Goal: Use online tool/utility: Utilize a website feature to perform a specific function

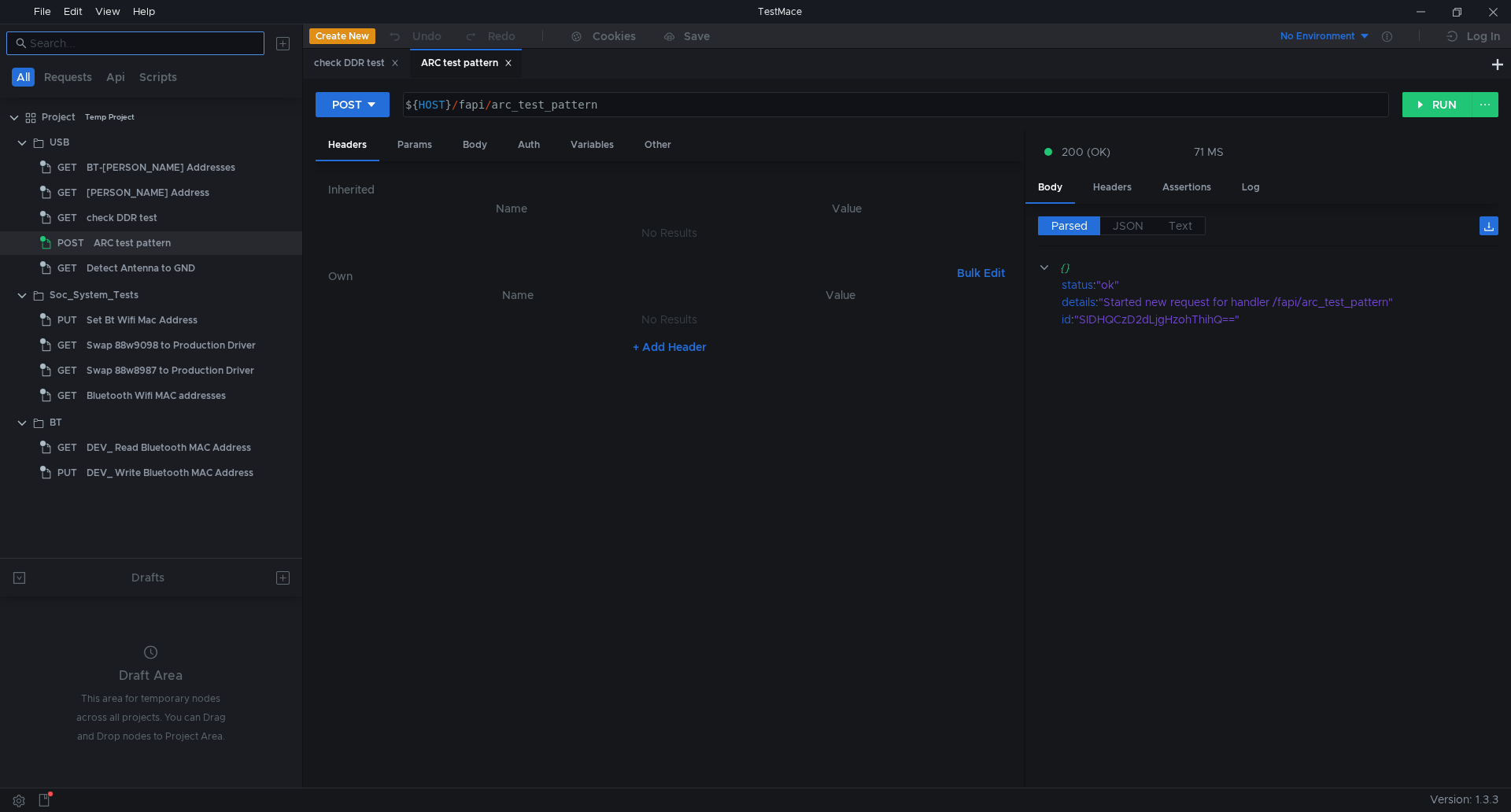
click at [118, 54] on nz-input-group at bounding box center [135, 43] width 258 height 24
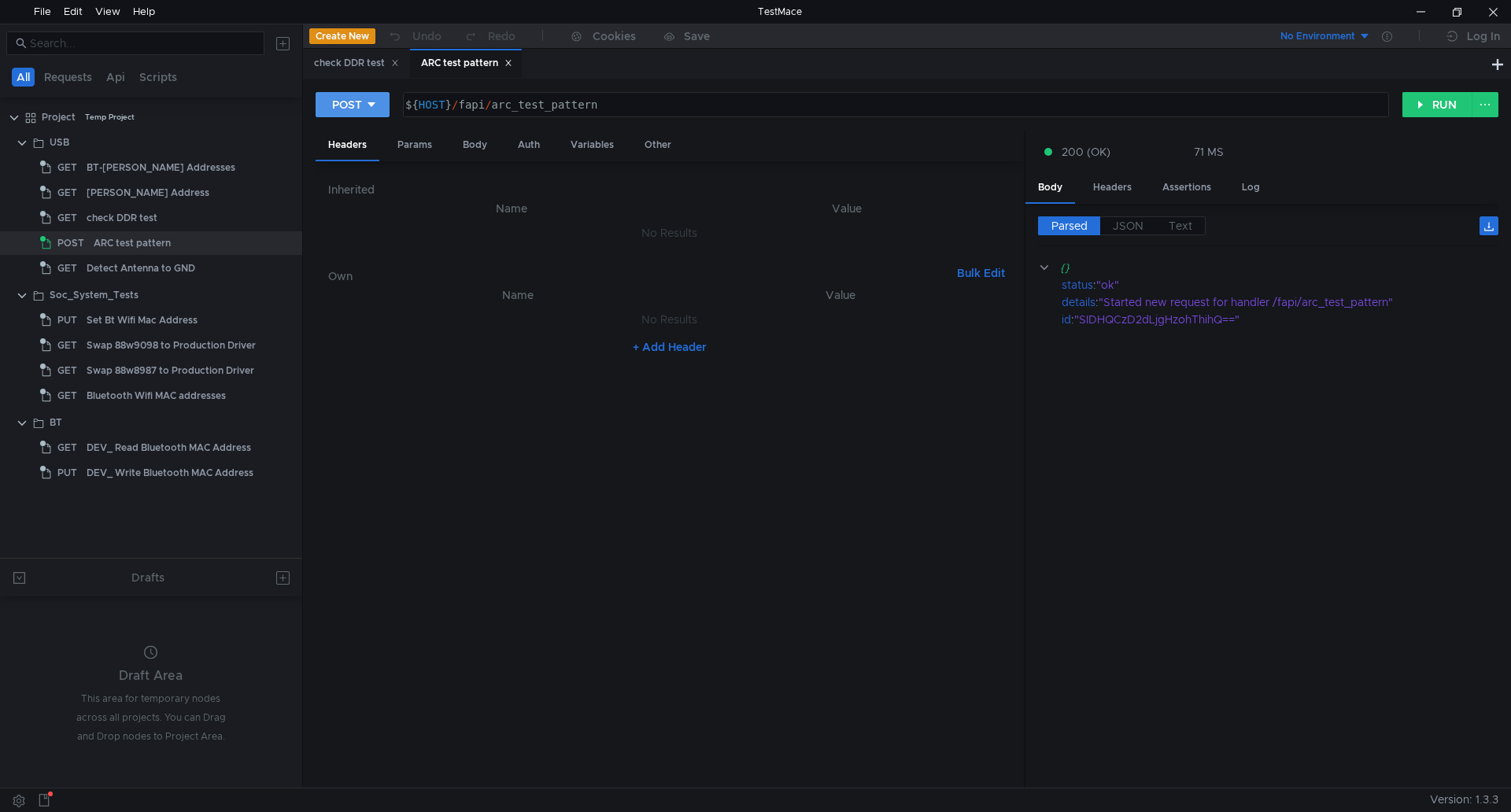
click at [355, 108] on div "POST" at bounding box center [347, 105] width 30 height 17
click at [355, 108] on div at bounding box center [755, 406] width 1511 height 812
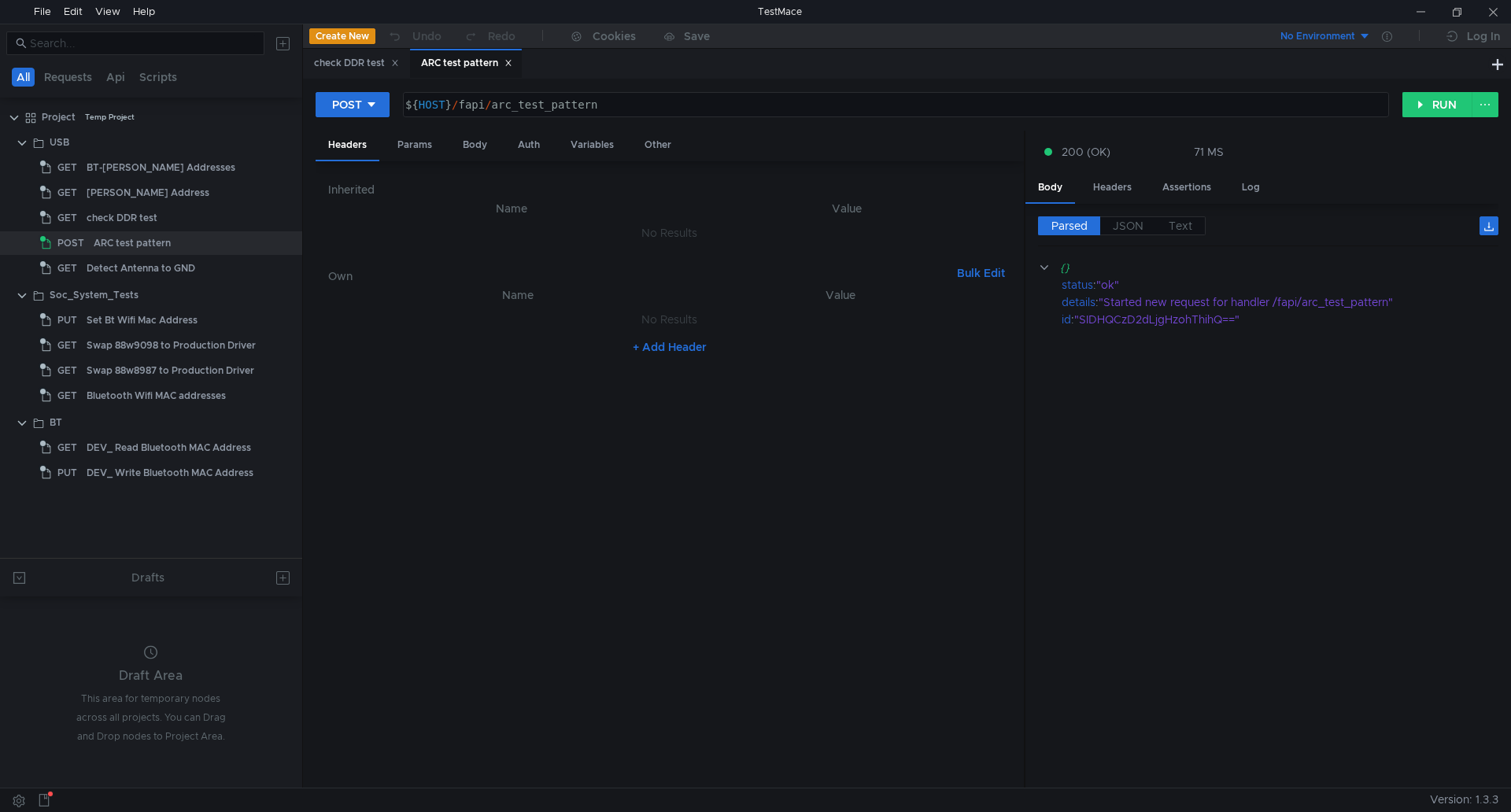
click at [371, 430] on nz-table "Name Value No Results + Add Header" at bounding box center [669, 531] width 683 height 491
click at [129, 56] on div at bounding box center [151, 43] width 303 height 38
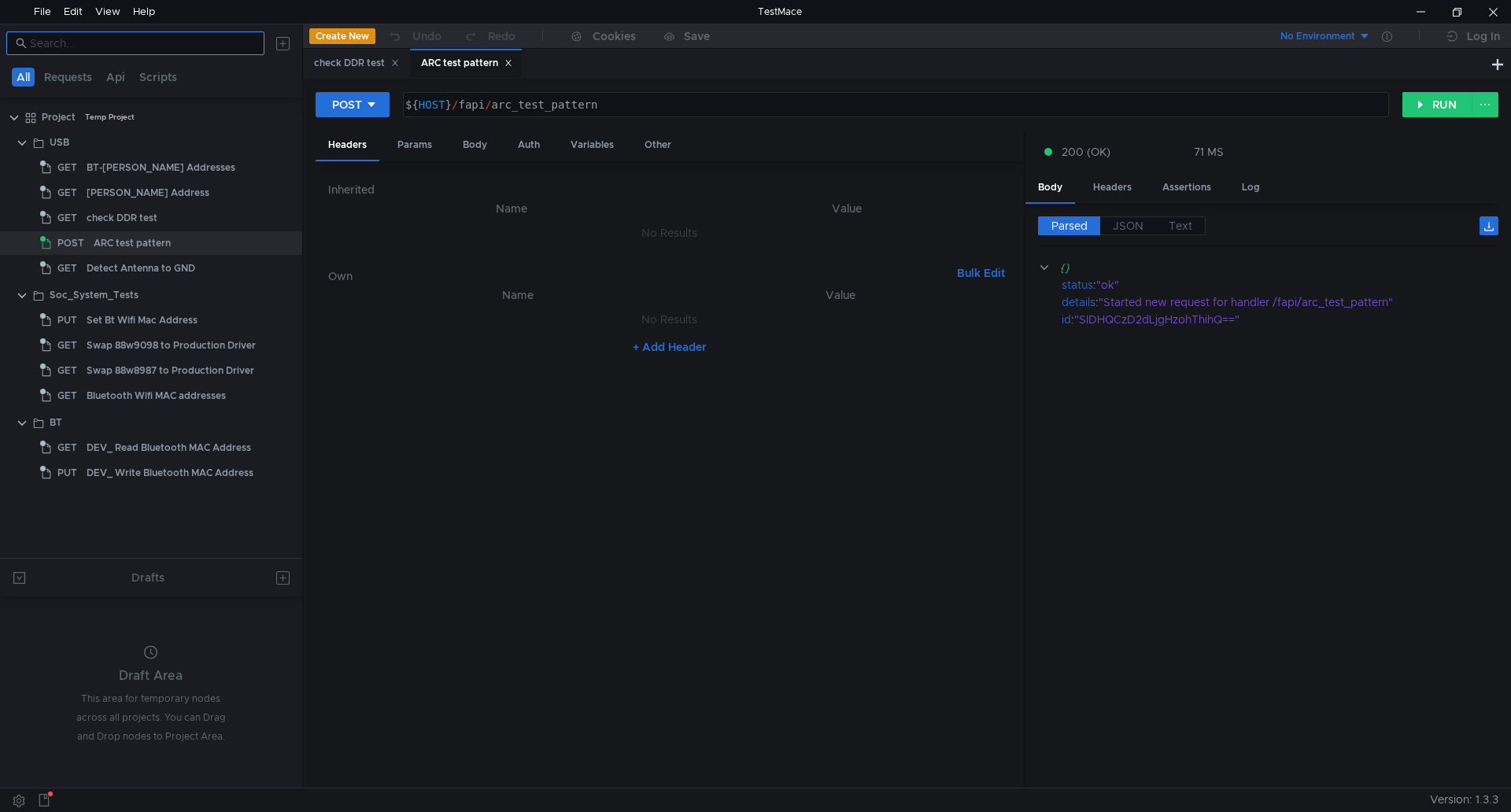
click at [132, 53] on nz-input-group at bounding box center [135, 43] width 258 height 24
click at [133, 41] on input at bounding box center [142, 43] width 225 height 17
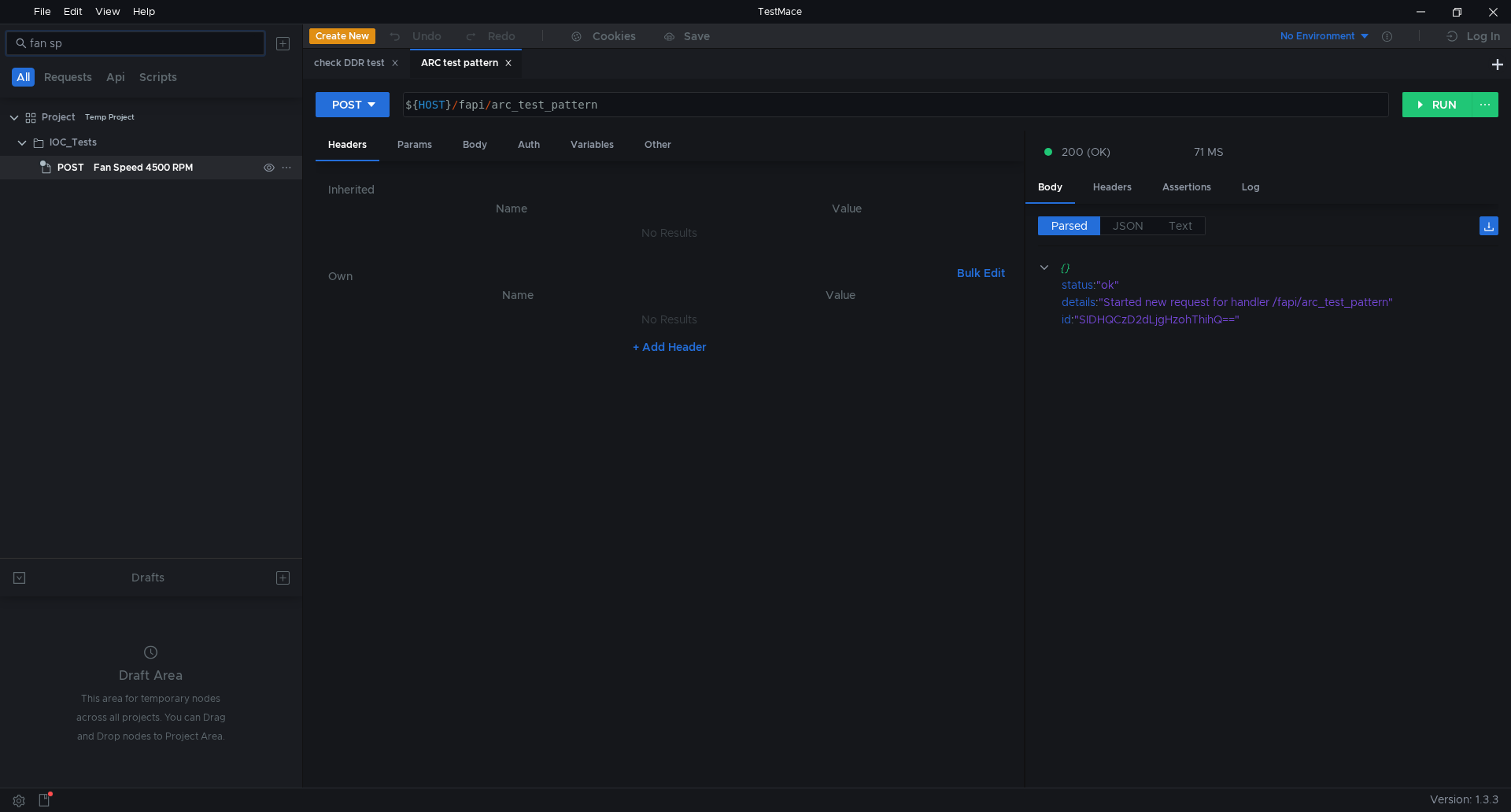
type input "fan sp"
click at [146, 161] on div "Fan Speed 4500 RPM" at bounding box center [144, 167] width 100 height 24
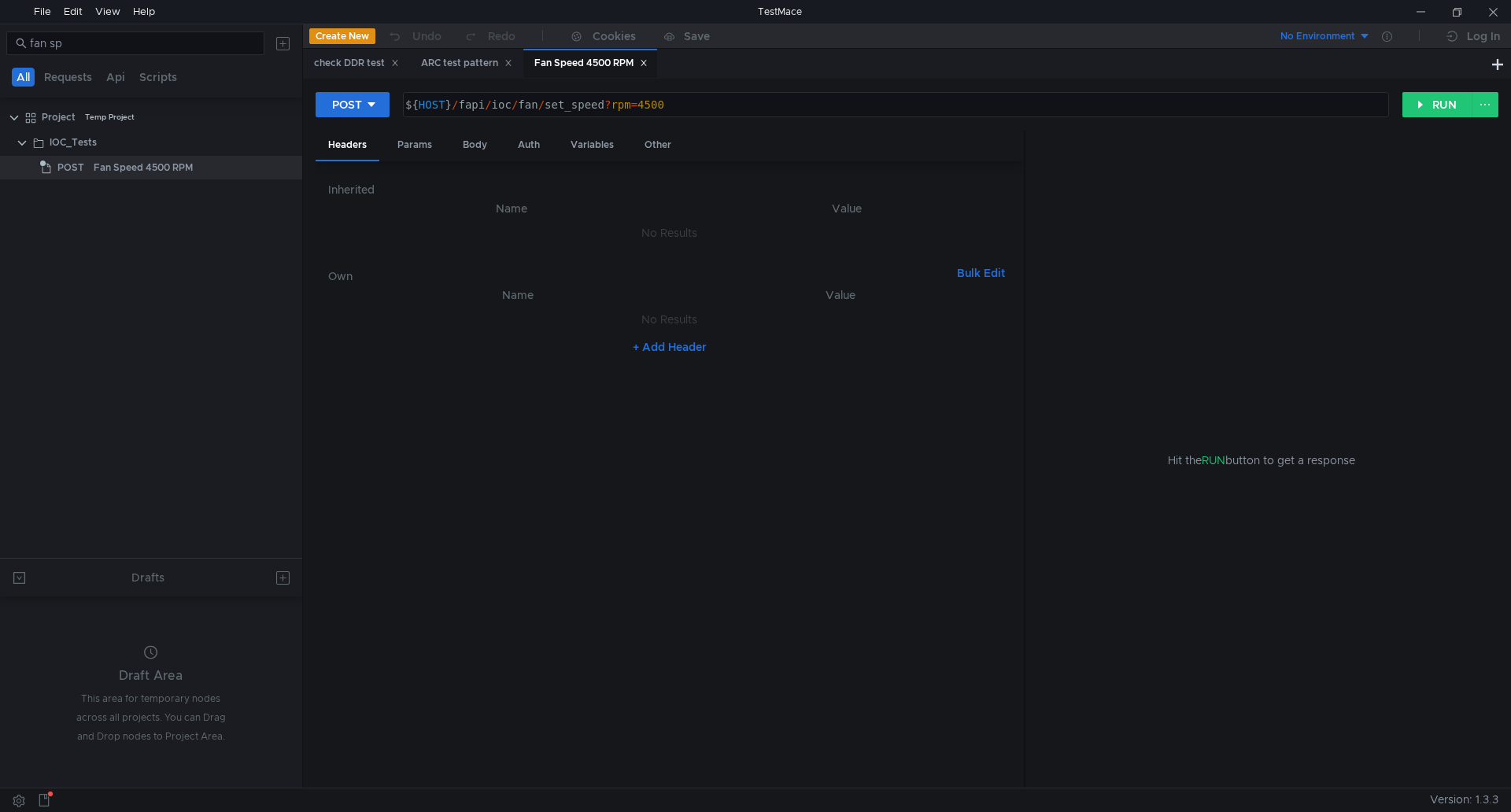
drag, startPoint x: 1178, startPoint y: 542, endPoint x: 1156, endPoint y: 558, distance: 27.2
click at [1178, 541] on div "Hit the RUN button to get a response" at bounding box center [1261, 460] width 435 height 659
click at [621, 433] on nz-table "Name Value No Results + Add Header" at bounding box center [669, 531] width 683 height 491
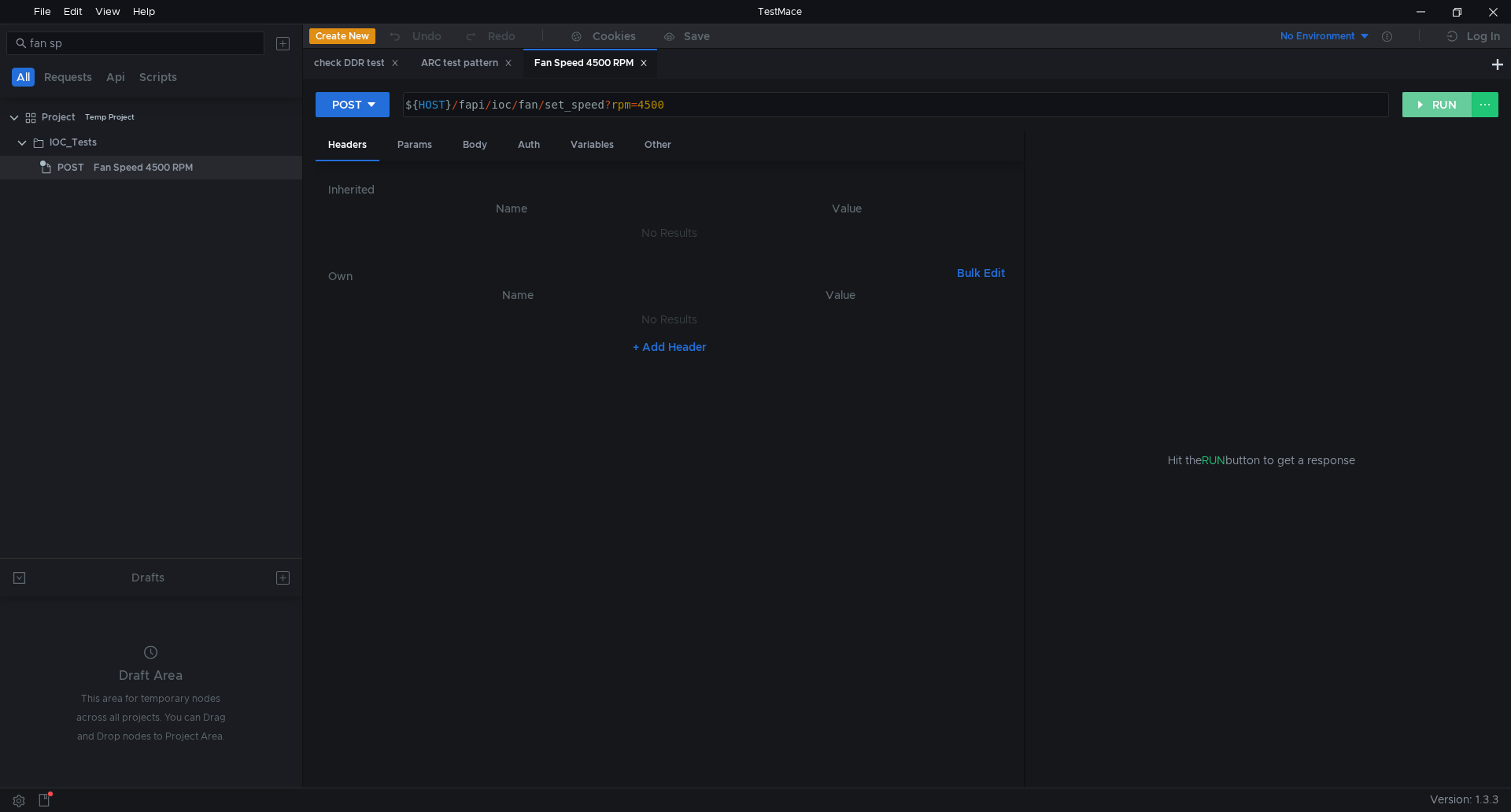
click at [1425, 103] on button "RUN" at bounding box center [1437, 105] width 70 height 25
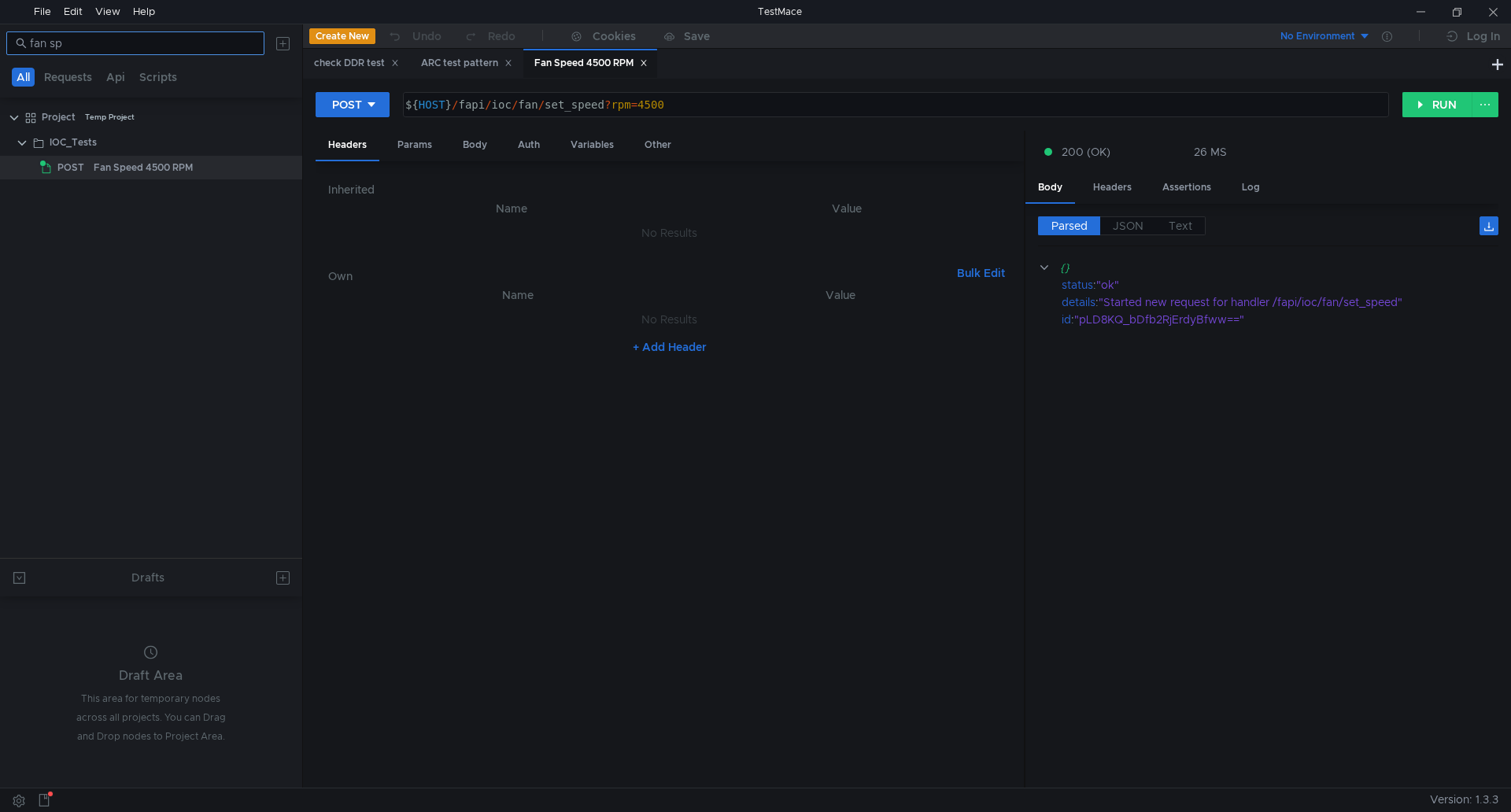
click at [79, 46] on input "fan sp" at bounding box center [142, 43] width 225 height 17
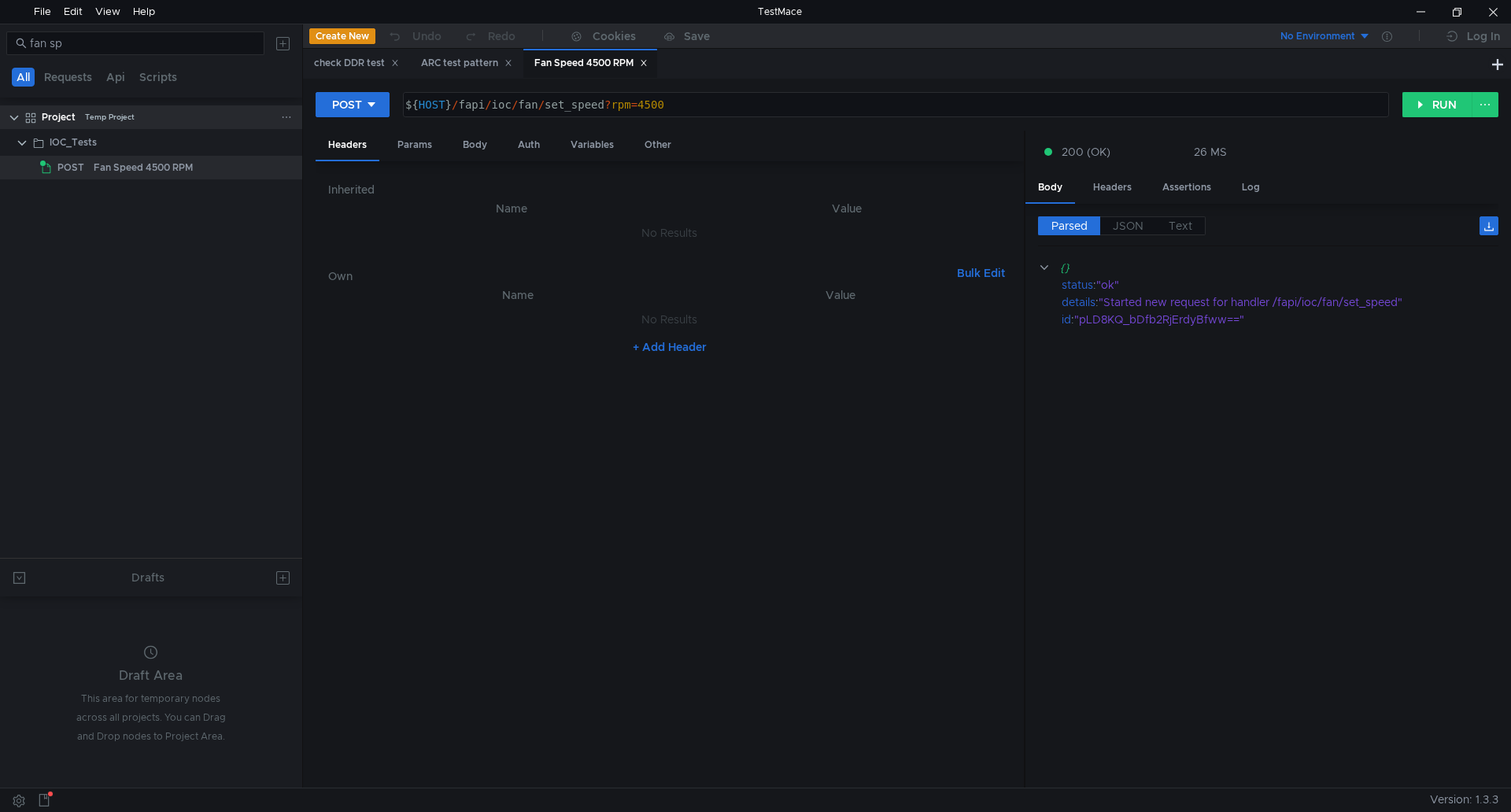
click at [12, 117] on clr-icon at bounding box center [14, 118] width 13 height 13
click at [17, 130] on div "IOC_Tests POST Fan Speed 4500 RPM" at bounding box center [151, 156] width 303 height 54
click at [18, 137] on clr-icon at bounding box center [22, 143] width 13 height 13
click at [19, 145] on clr-icon at bounding box center [22, 143] width 13 height 13
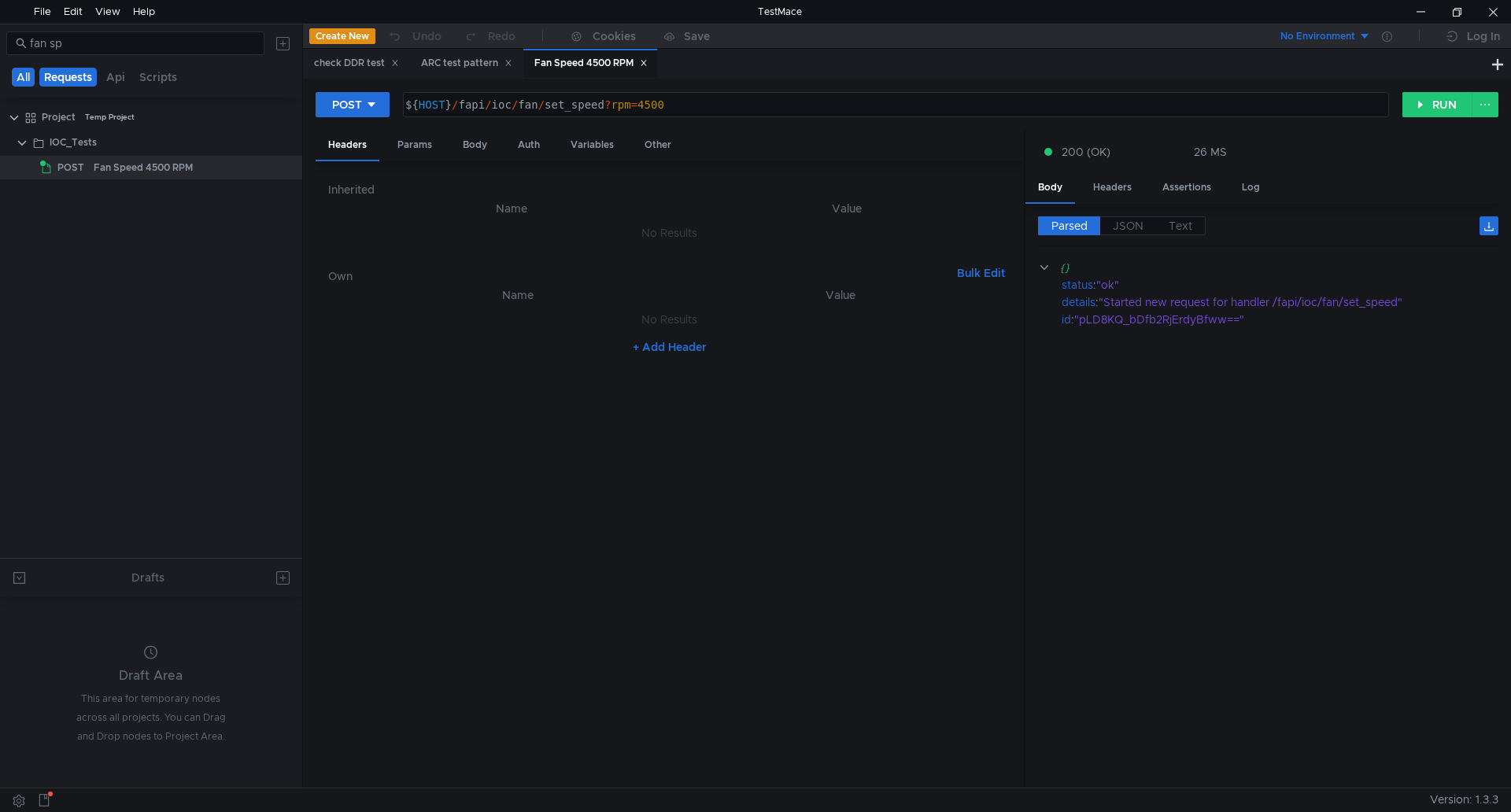
click at [55, 73] on button "Requests" at bounding box center [68, 77] width 58 height 19
drag, startPoint x: 92, startPoint y: 74, endPoint x: 108, endPoint y: 74, distance: 16.0
click at [100, 74] on div "All Requests Api Scripts" at bounding box center [97, 77] width 176 height 19
click at [108, 74] on button "Api" at bounding box center [118, 77] width 28 height 19
click at [143, 75] on button "Scripts" at bounding box center [159, 77] width 47 height 19
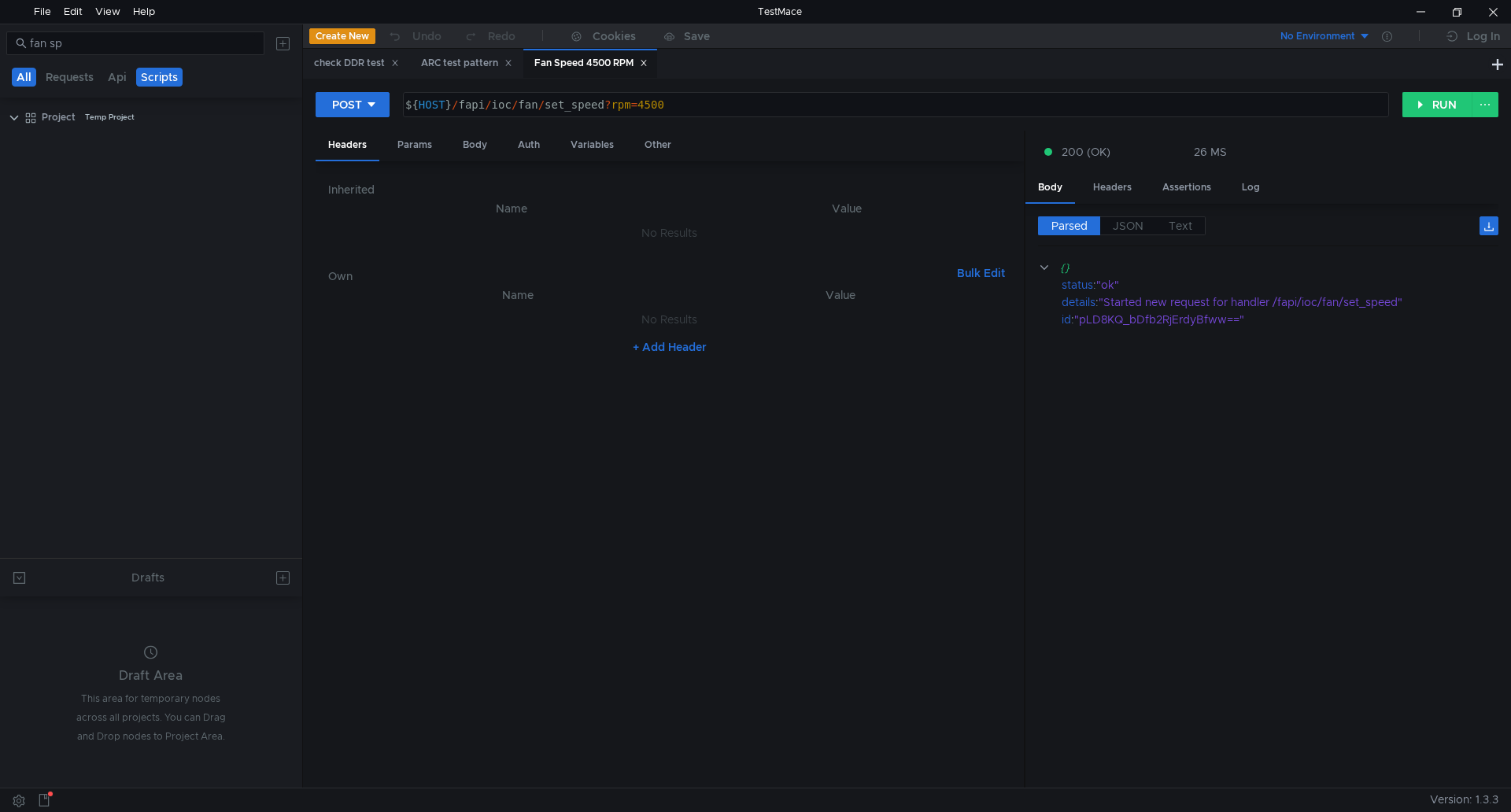
click at [35, 77] on button "All" at bounding box center [24, 77] width 24 height 19
drag, startPoint x: 94, startPoint y: 47, endPoint x: 11, endPoint y: 51, distance: 83.1
click at [11, 51] on nz-input-group "fan sp" at bounding box center [135, 43] width 258 height 24
click at [11, 47] on nz-input-group "fan sp" at bounding box center [135, 43] width 258 height 24
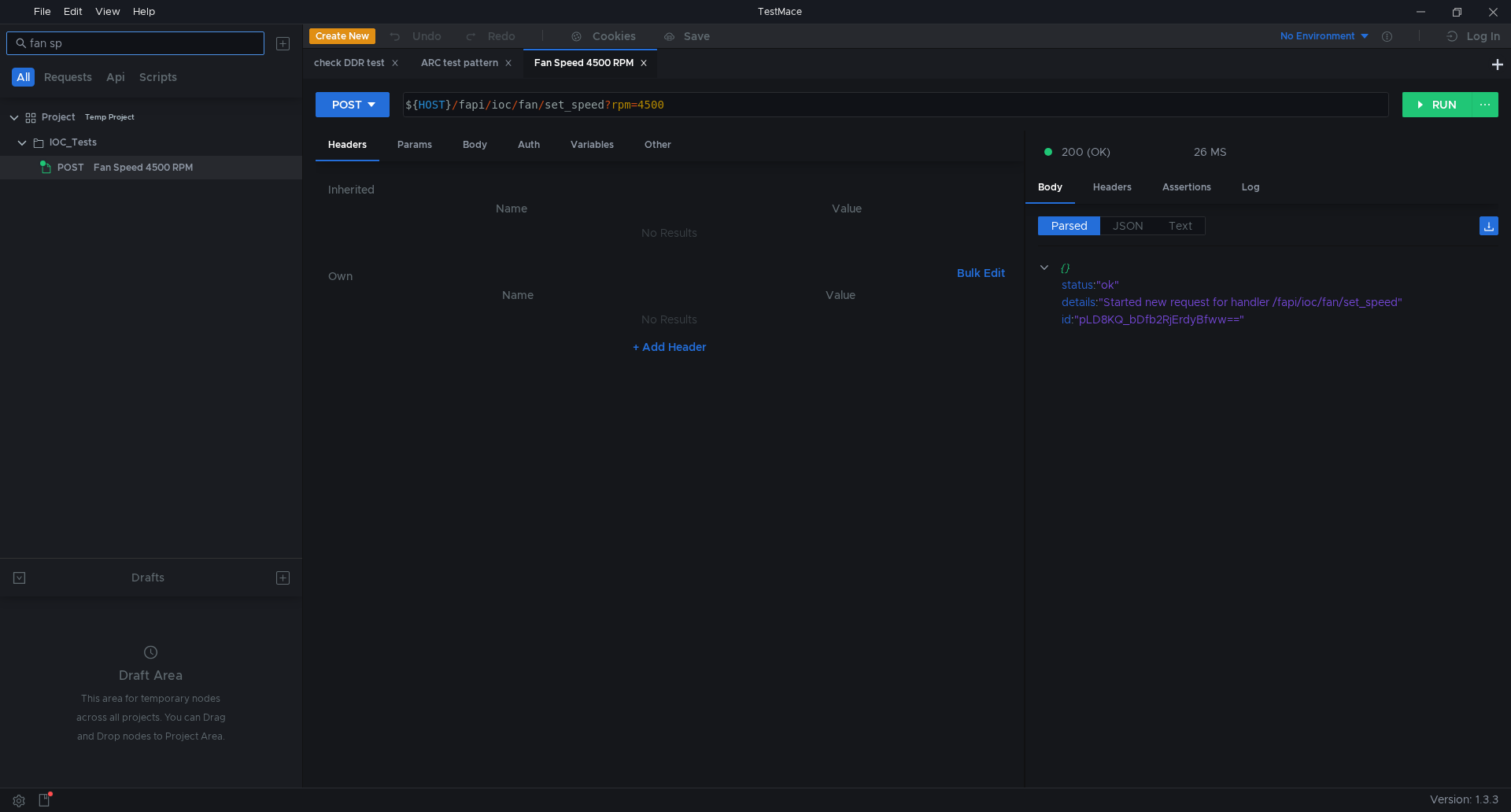
click at [107, 53] on nz-input-group "fan sp" at bounding box center [135, 43] width 258 height 24
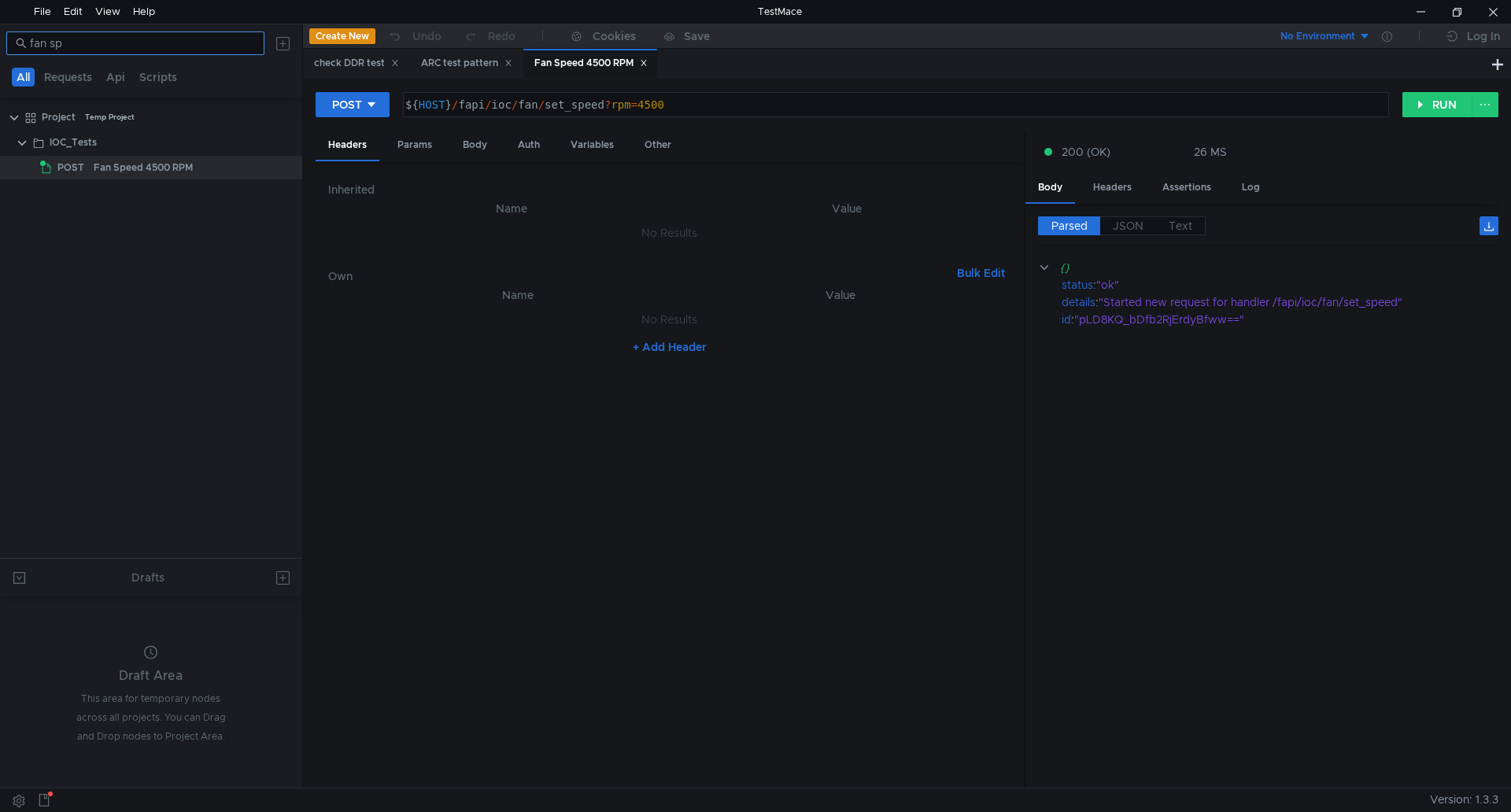
click at [107, 48] on input "fan sp" at bounding box center [142, 43] width 225 height 17
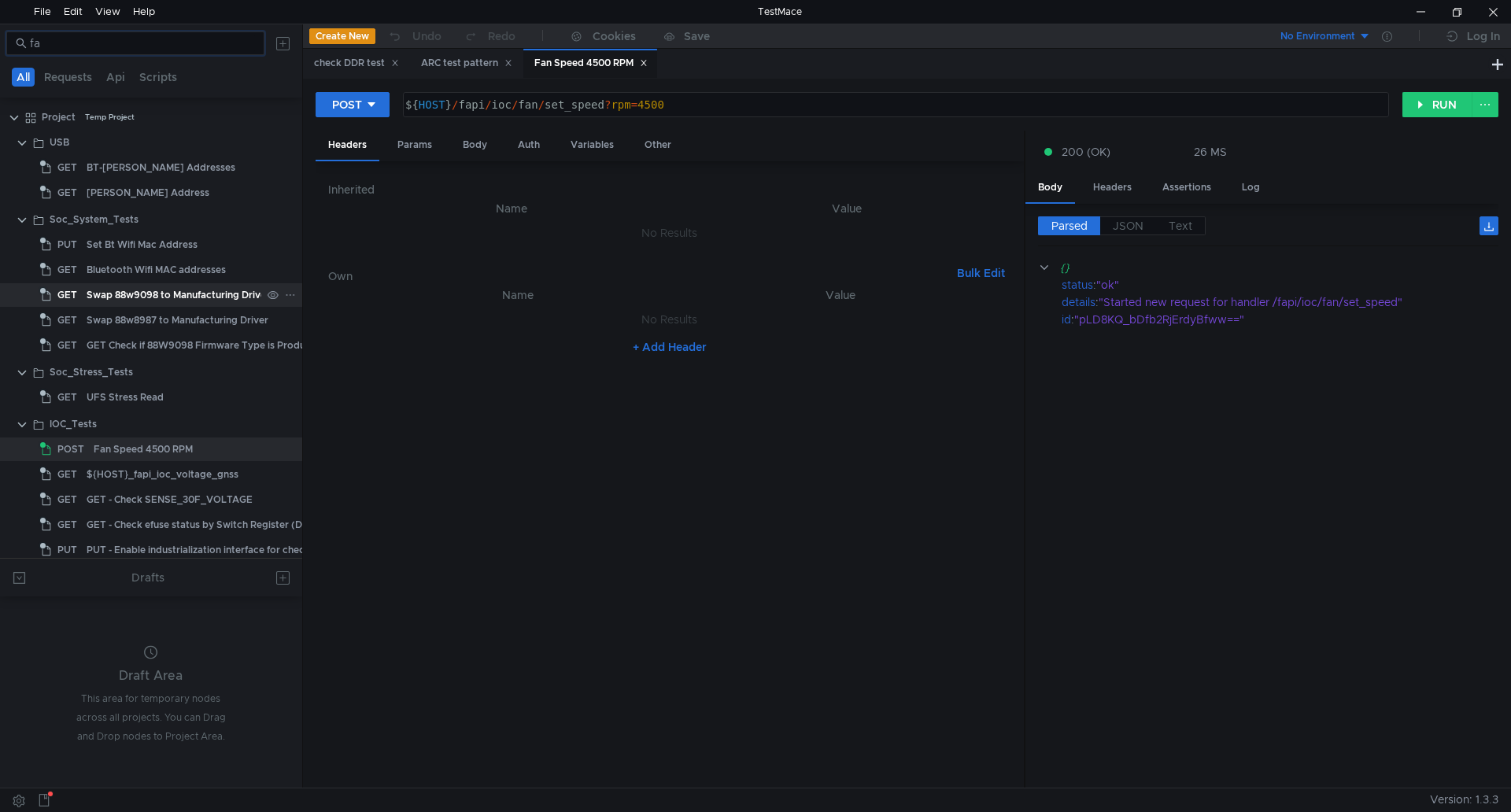
scroll to position [61, 0]
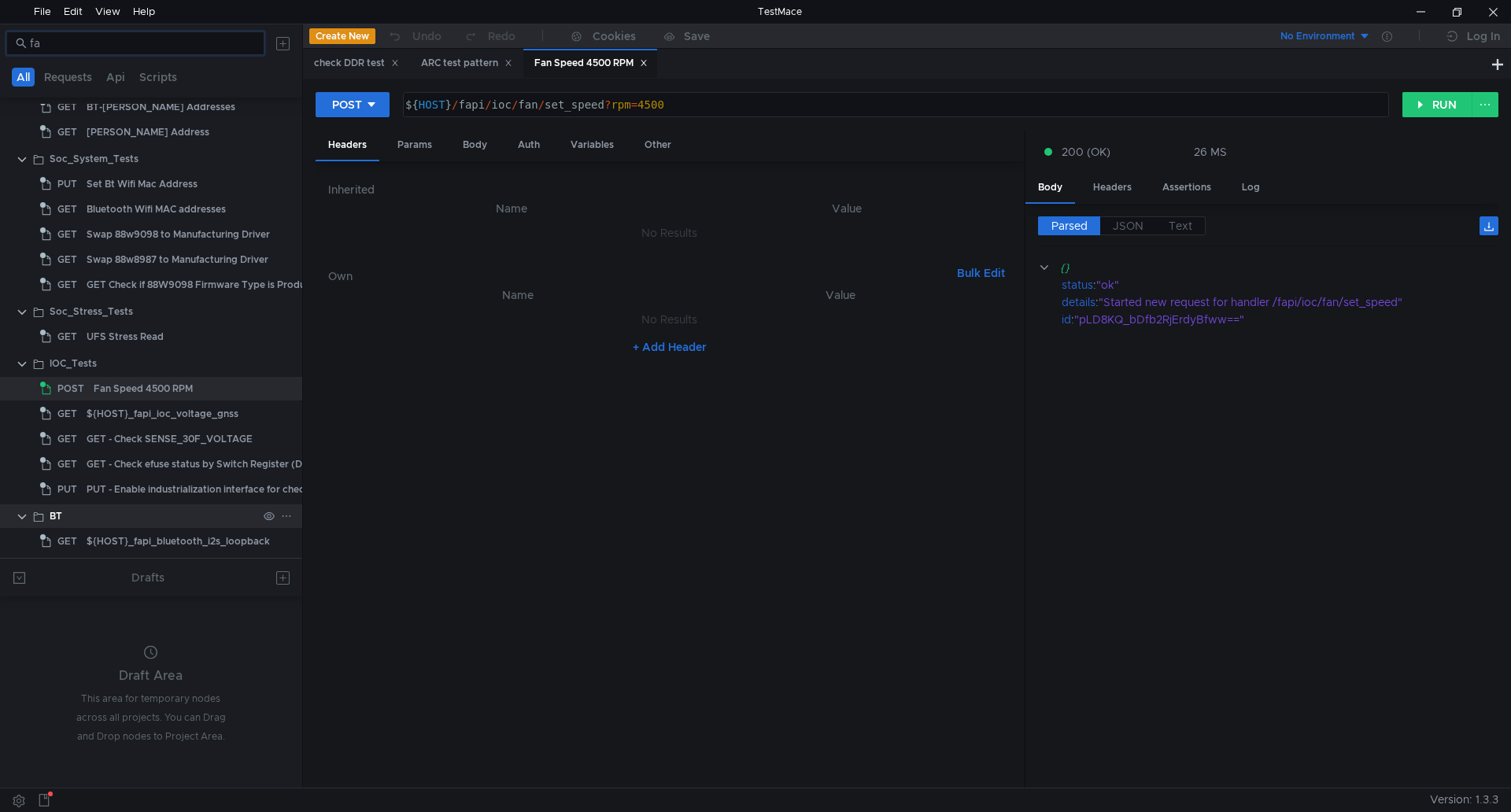
type input "fa"
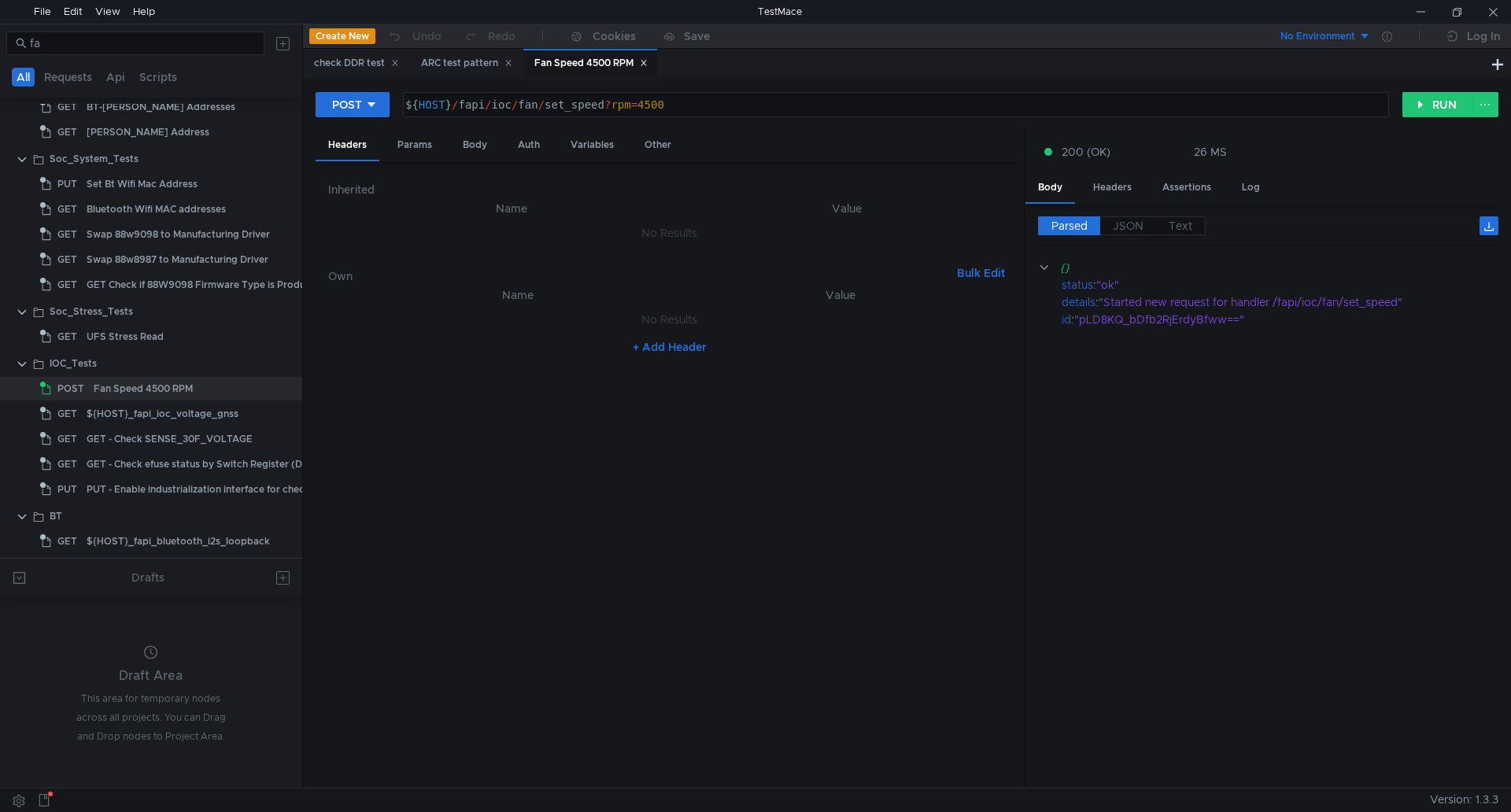
click at [402, 489] on nz-table "Name Value No Results + Add Header" at bounding box center [669, 531] width 683 height 491
click at [375, 107] on icon at bounding box center [371, 105] width 11 height 11
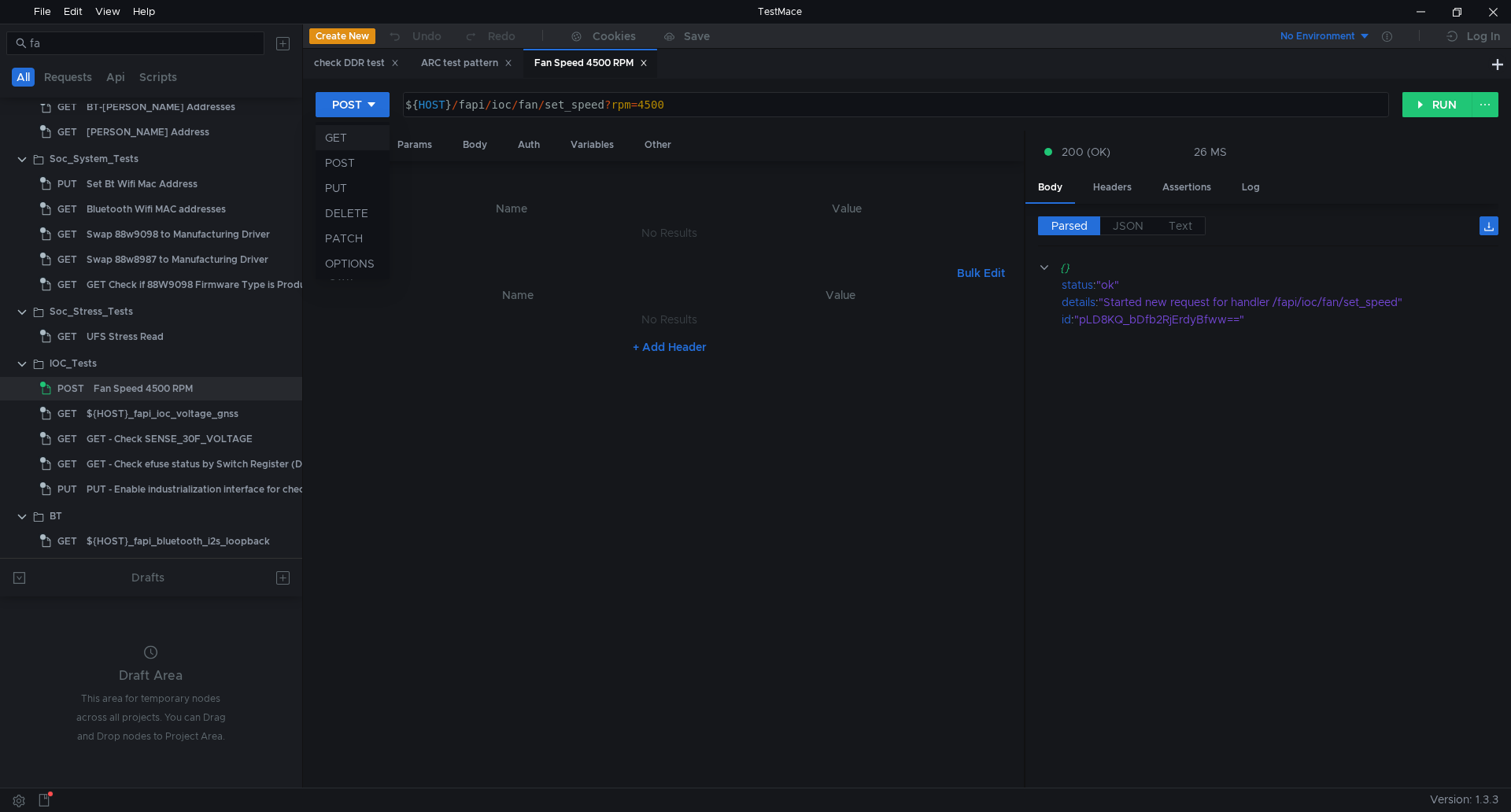
click at [356, 143] on li "GET" at bounding box center [352, 137] width 74 height 25
click at [1430, 111] on button "RUN" at bounding box center [1437, 105] width 70 height 25
click at [366, 107] on icon at bounding box center [363, 105] width 11 height 11
drag, startPoint x: 323, startPoint y: 414, endPoint x: 252, endPoint y: 411, distance: 71.1
click at [323, 416] on div at bounding box center [755, 406] width 1511 height 812
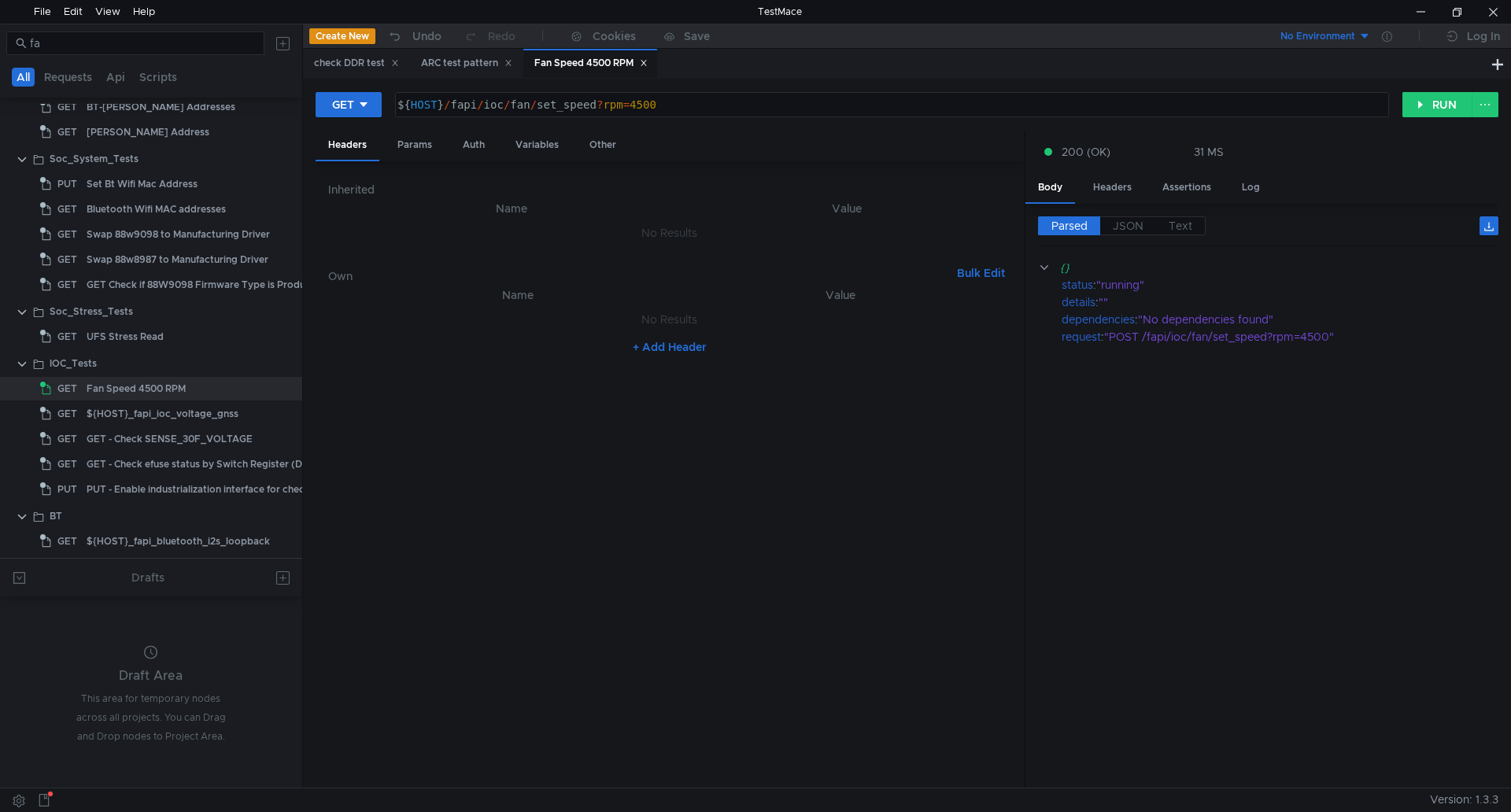
click at [235, 406] on body "File Edit View Help TestMace fa All Requests Api Scripts Project Temp Project U…" at bounding box center [755, 406] width 1511 height 812
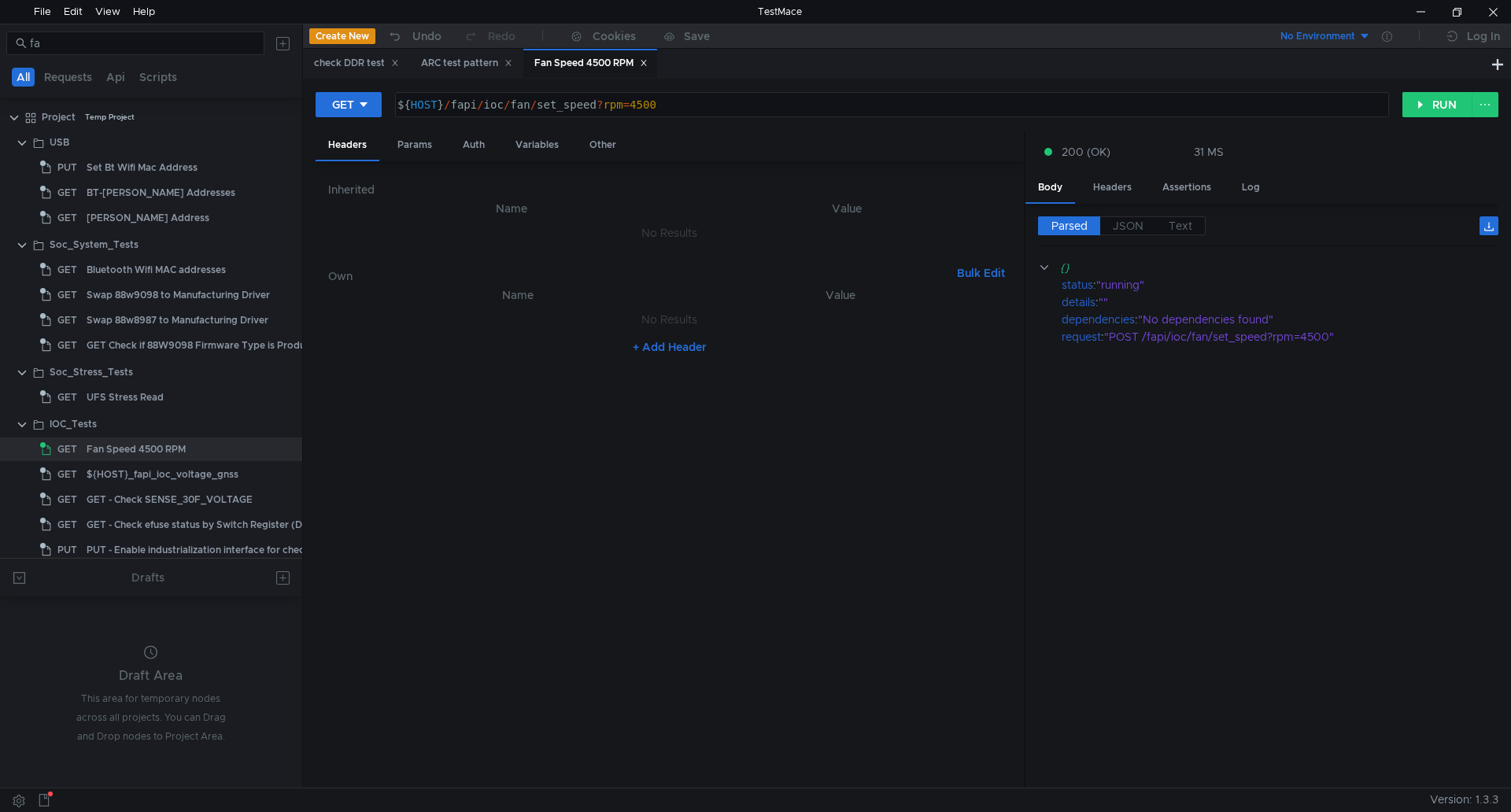
drag, startPoint x: 174, startPoint y: 449, endPoint x: 351, endPoint y: 179, distance: 322.8
click at [360, 235] on td "No Results" at bounding box center [669, 233] width 683 height 30
click at [356, 103] on button "GET" at bounding box center [348, 105] width 66 height 25
click at [360, 152] on li "POST" at bounding box center [349, 163] width 69 height 25
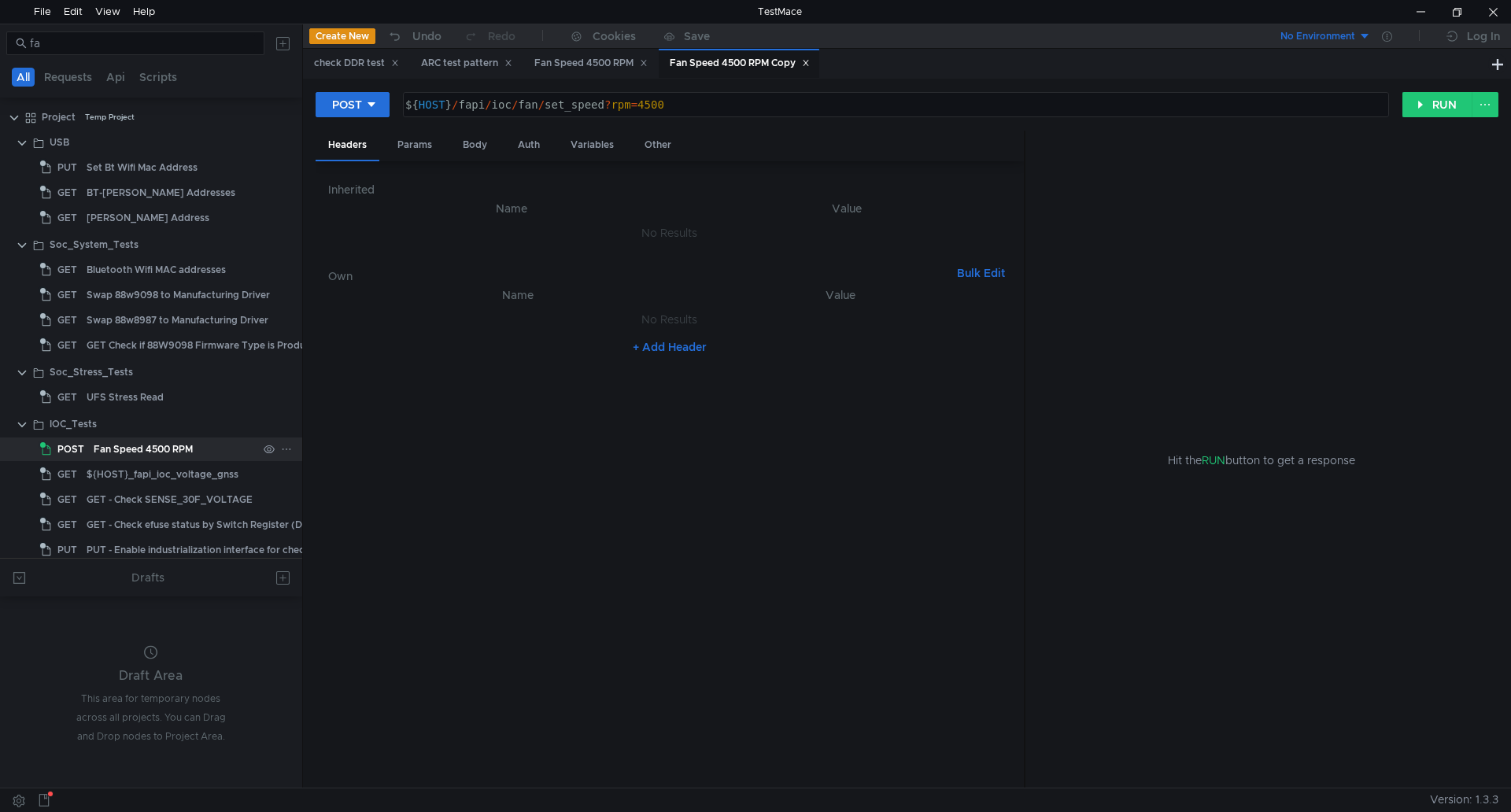
scroll to position [86, 0]
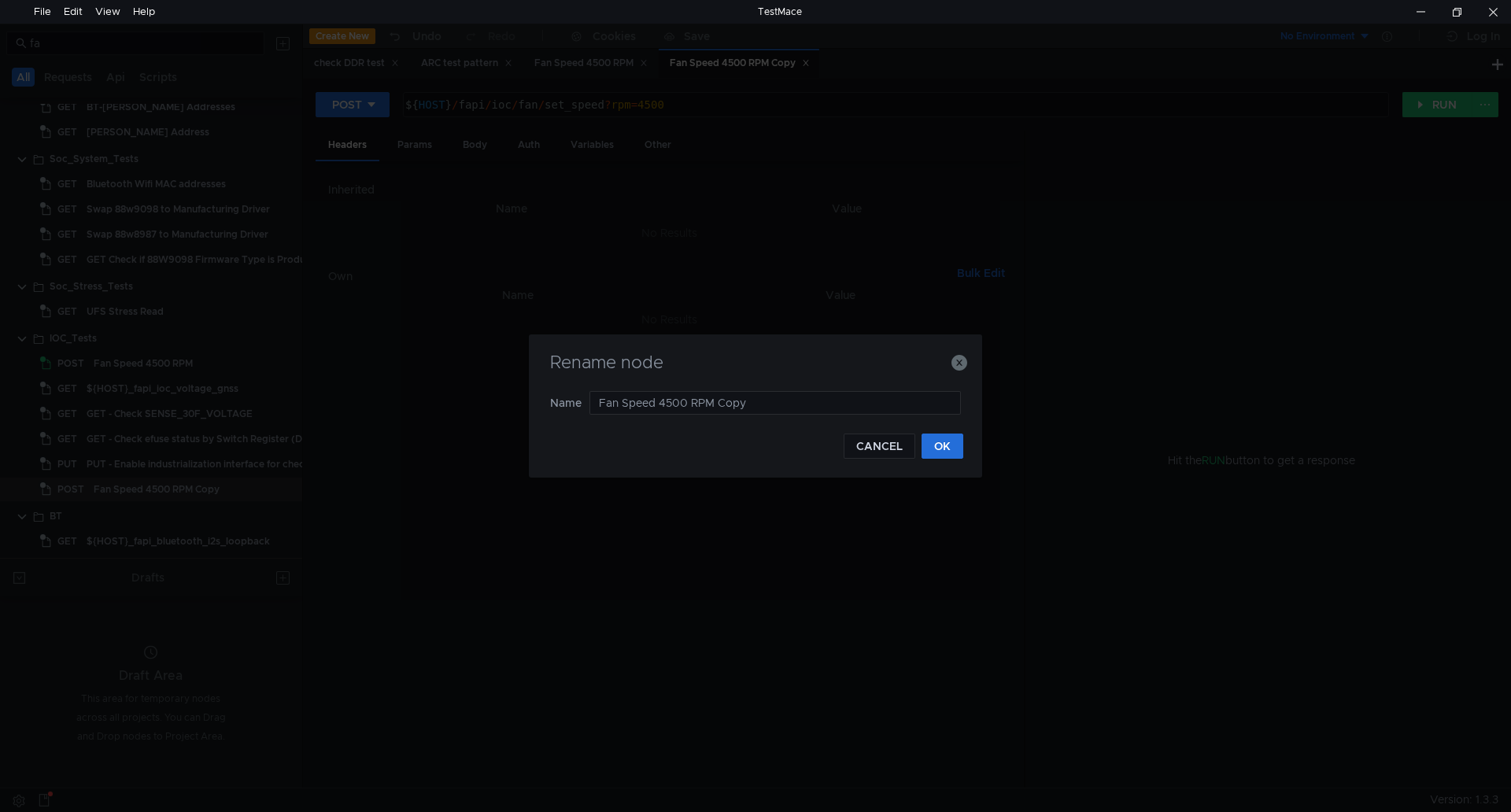
drag, startPoint x: 750, startPoint y: 405, endPoint x: 582, endPoint y: 399, distance: 168.1
click at [582, 399] on nz-form-item "Name Fan Speed 4500 RPM Copy" at bounding box center [755, 403] width 411 height 24
type input "g"
type input "Get - fan speed"
click at [945, 440] on button "OK" at bounding box center [942, 446] width 42 height 25
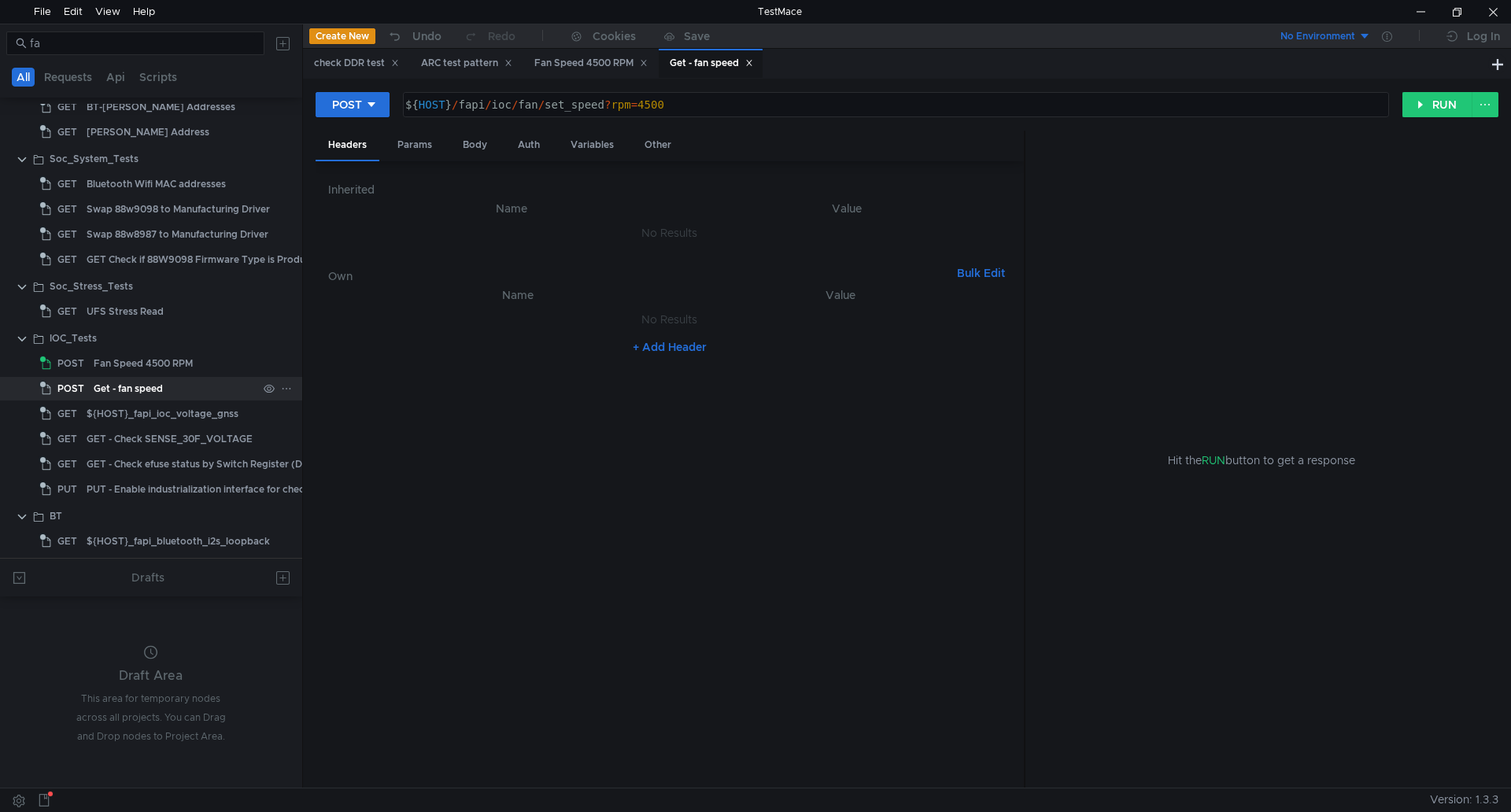
click at [145, 386] on div "Get - fan speed" at bounding box center [129, 389] width 70 height 24
click at [133, 383] on div "Get - fan speed" at bounding box center [129, 389] width 70 height 24
click at [144, 344] on div "IOC_Tests" at bounding box center [153, 338] width 208 height 24
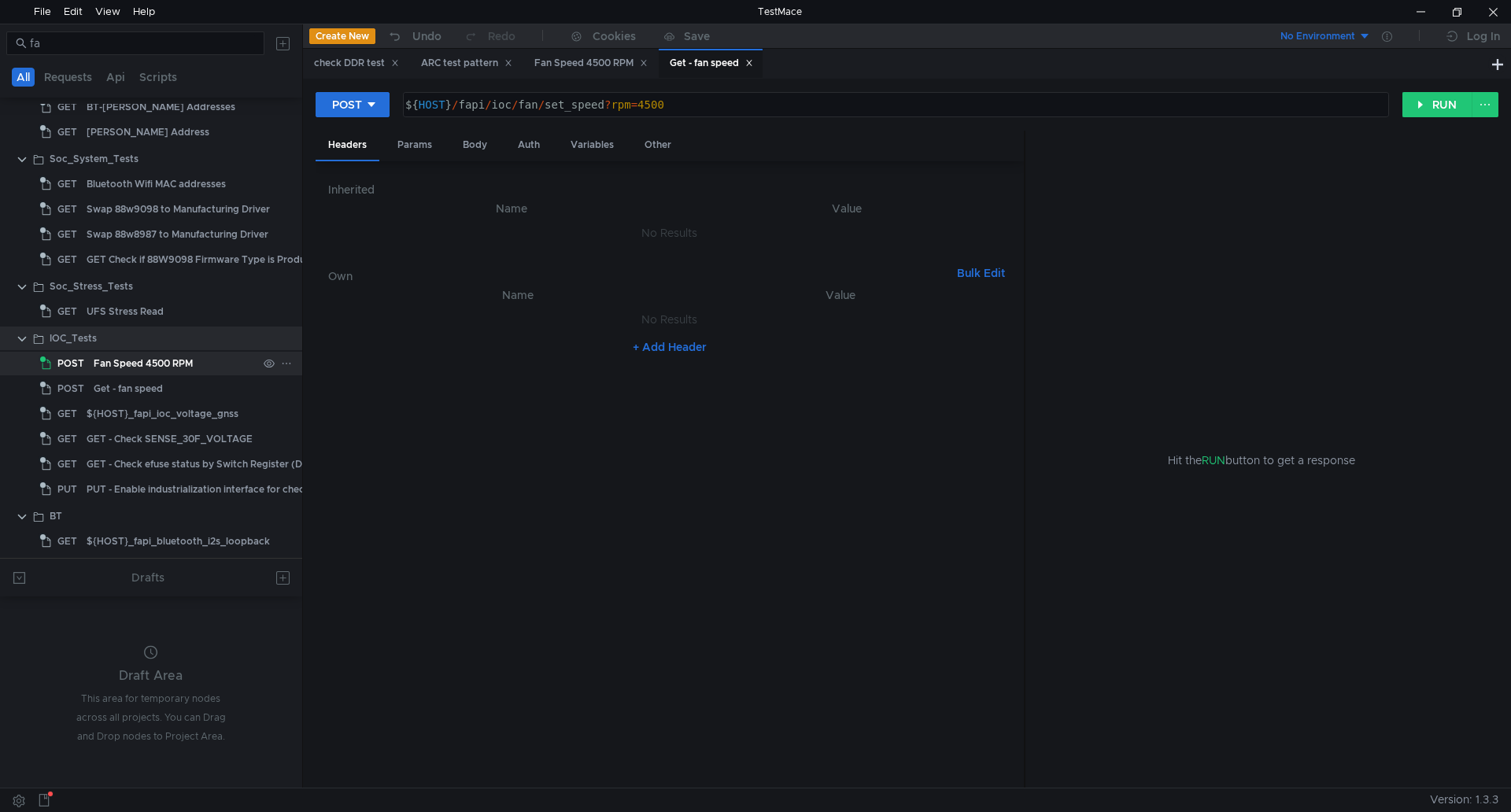
click at [139, 357] on div "Fan Speed 4500 RPM" at bounding box center [144, 363] width 100 height 24
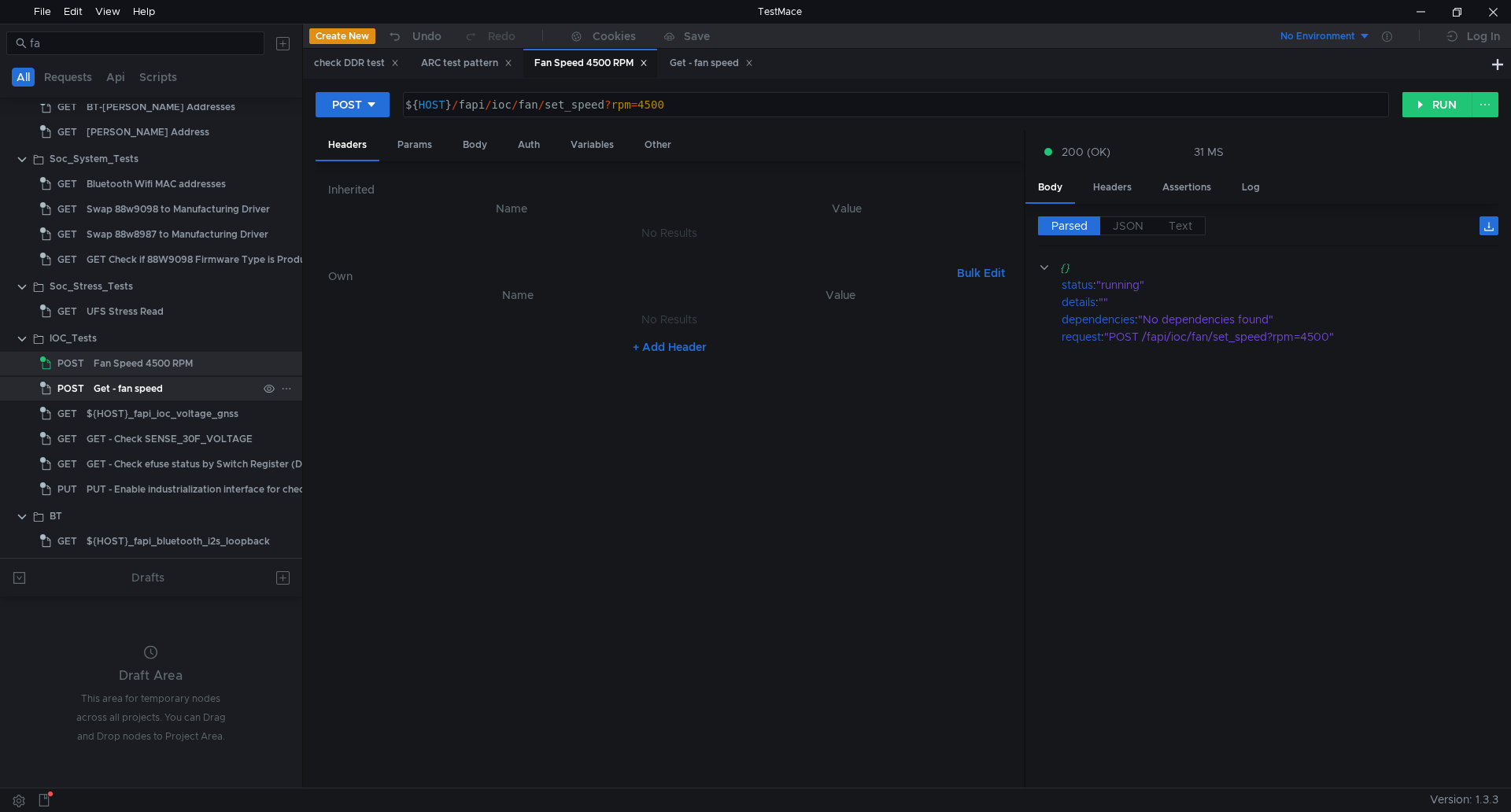
click at [139, 385] on div "Get - fan speed" at bounding box center [129, 389] width 70 height 24
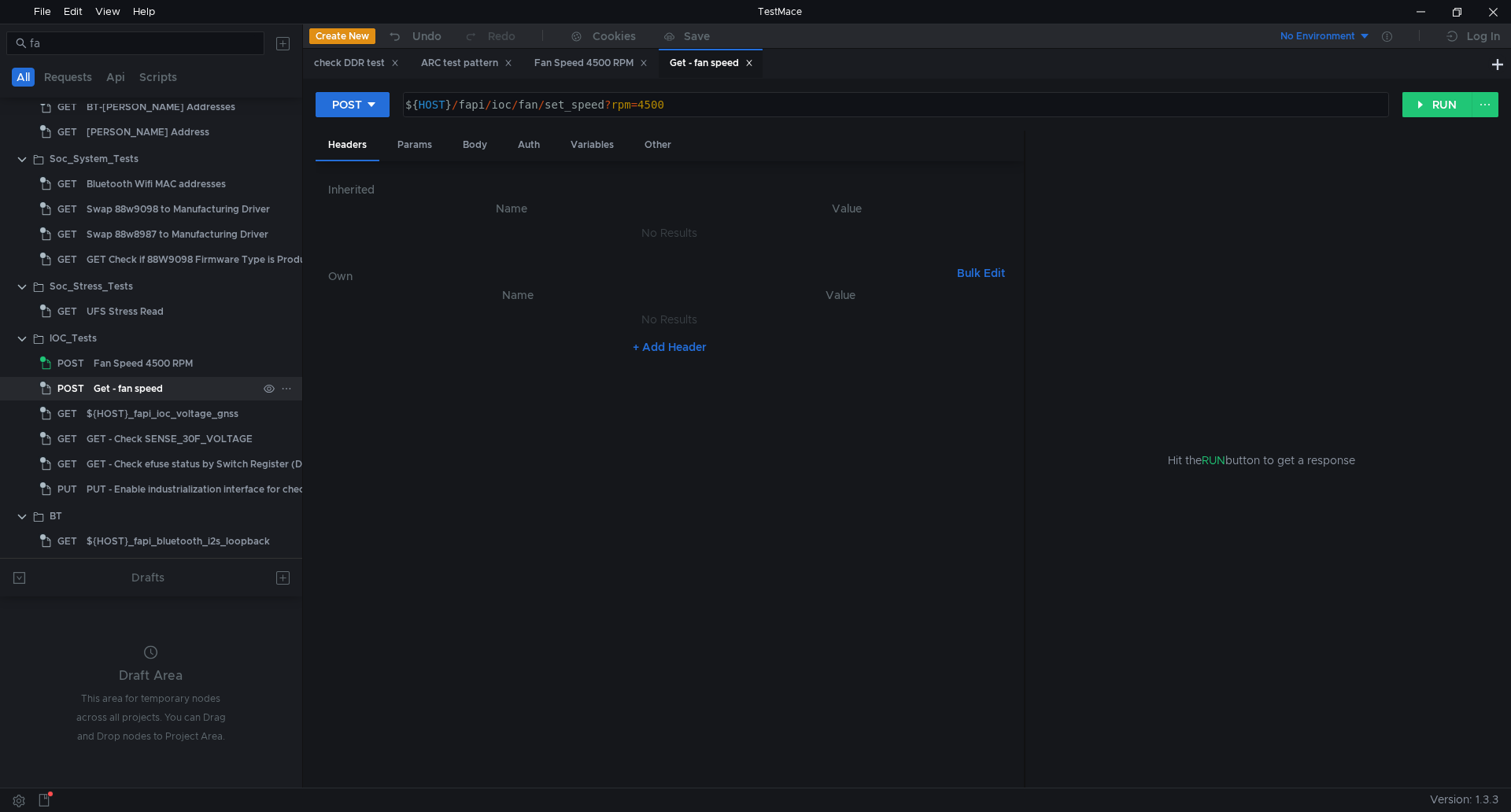
click at [139, 385] on div "Get - fan speed" at bounding box center [129, 389] width 70 height 24
click at [145, 363] on div "Fan Speed 4500 RPM" at bounding box center [144, 363] width 100 height 24
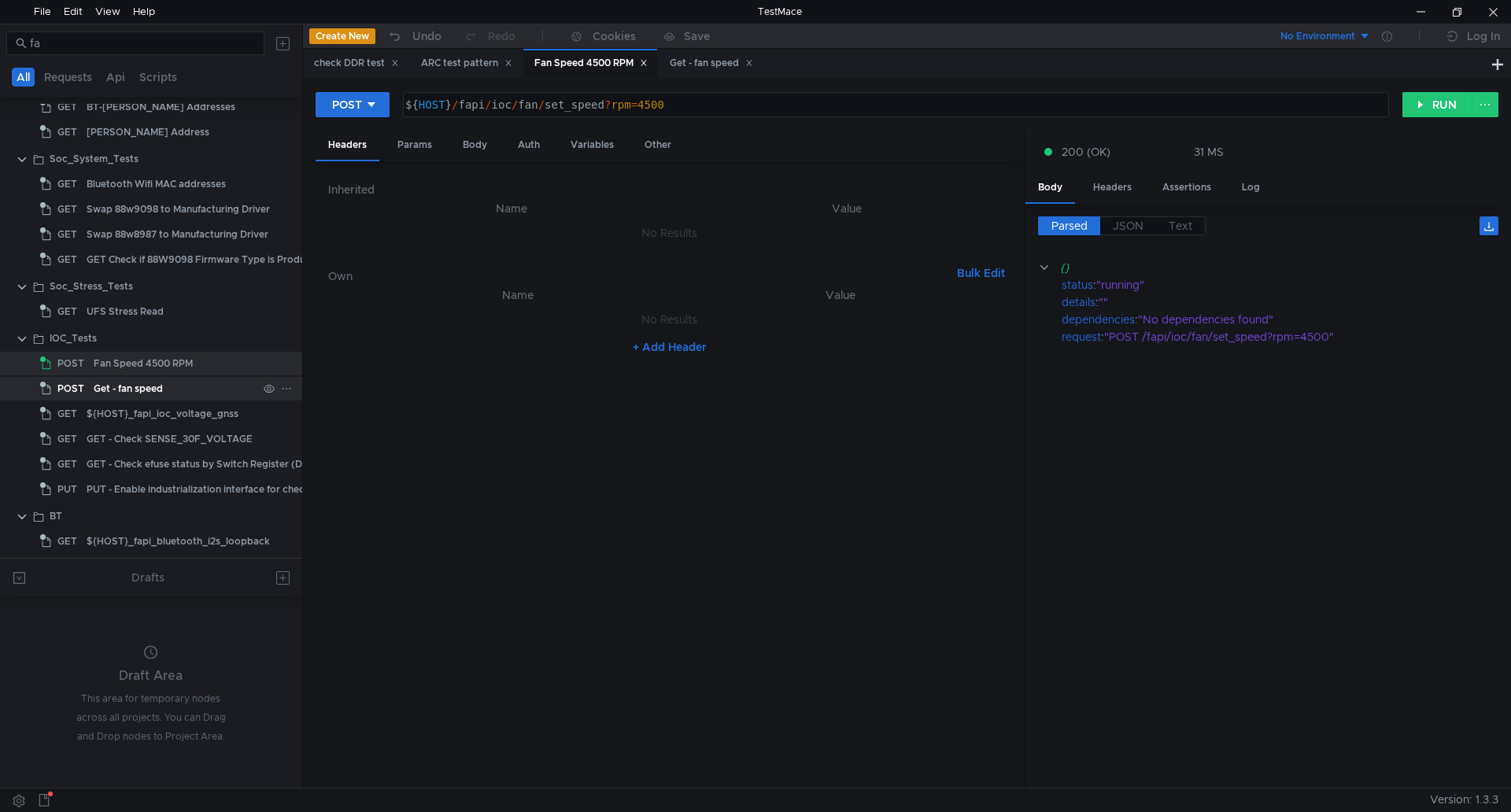
click at [139, 386] on div "Get - fan speed" at bounding box center [129, 389] width 70 height 24
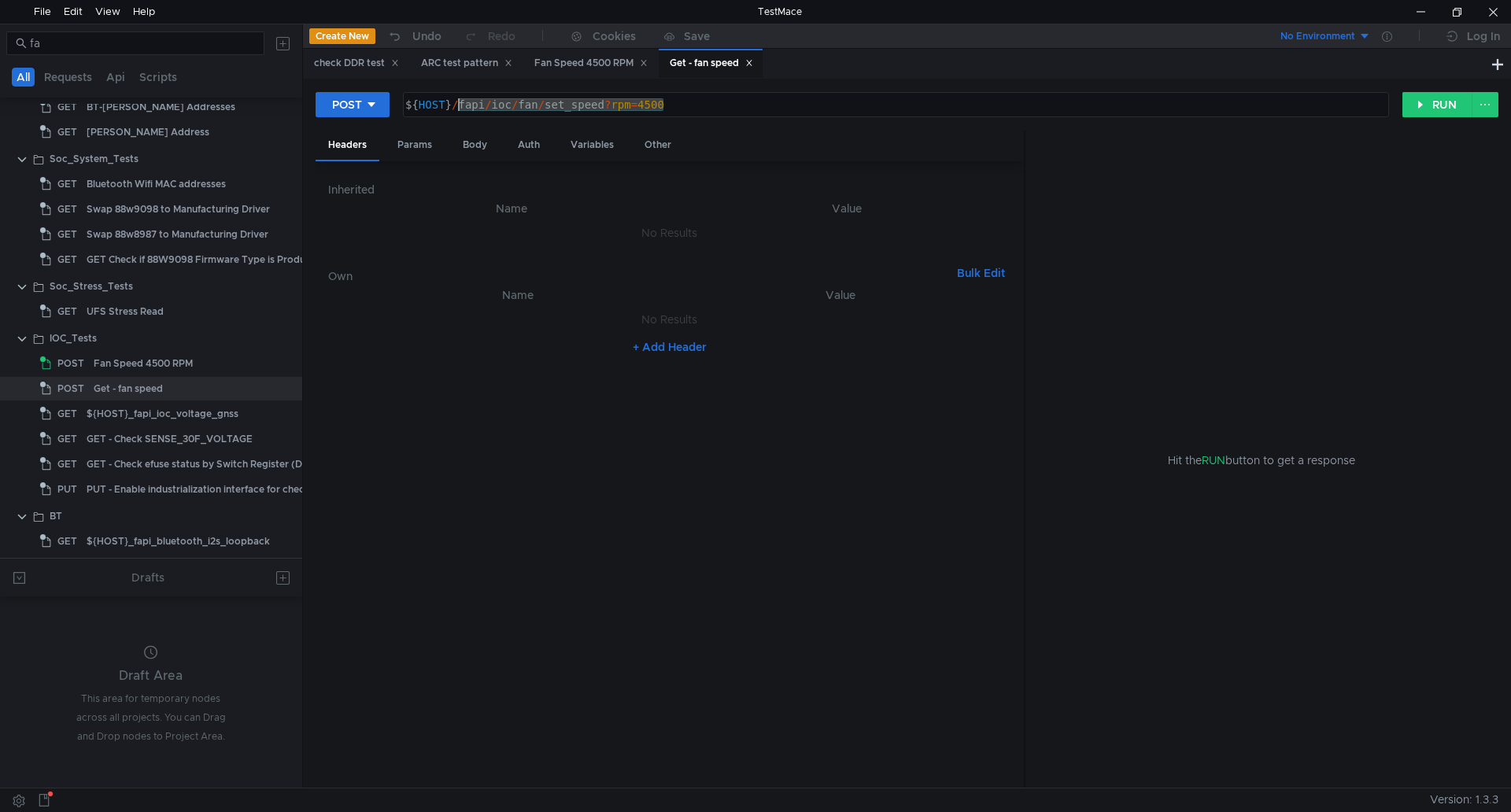
drag, startPoint x: 675, startPoint y: 108, endPoint x: 460, endPoint y: 110, distance: 215.0
click at [460, 110] on div "${ HOST } / fapi / ioc / fan / set_speed ? rpm = 4500" at bounding box center [894, 118] width 984 height 38
paste textarea "get_speed"
type textarea "${HOST}/fapi/ioc/fan/get_speed"
click at [1432, 107] on button "RUN" at bounding box center [1437, 105] width 70 height 25
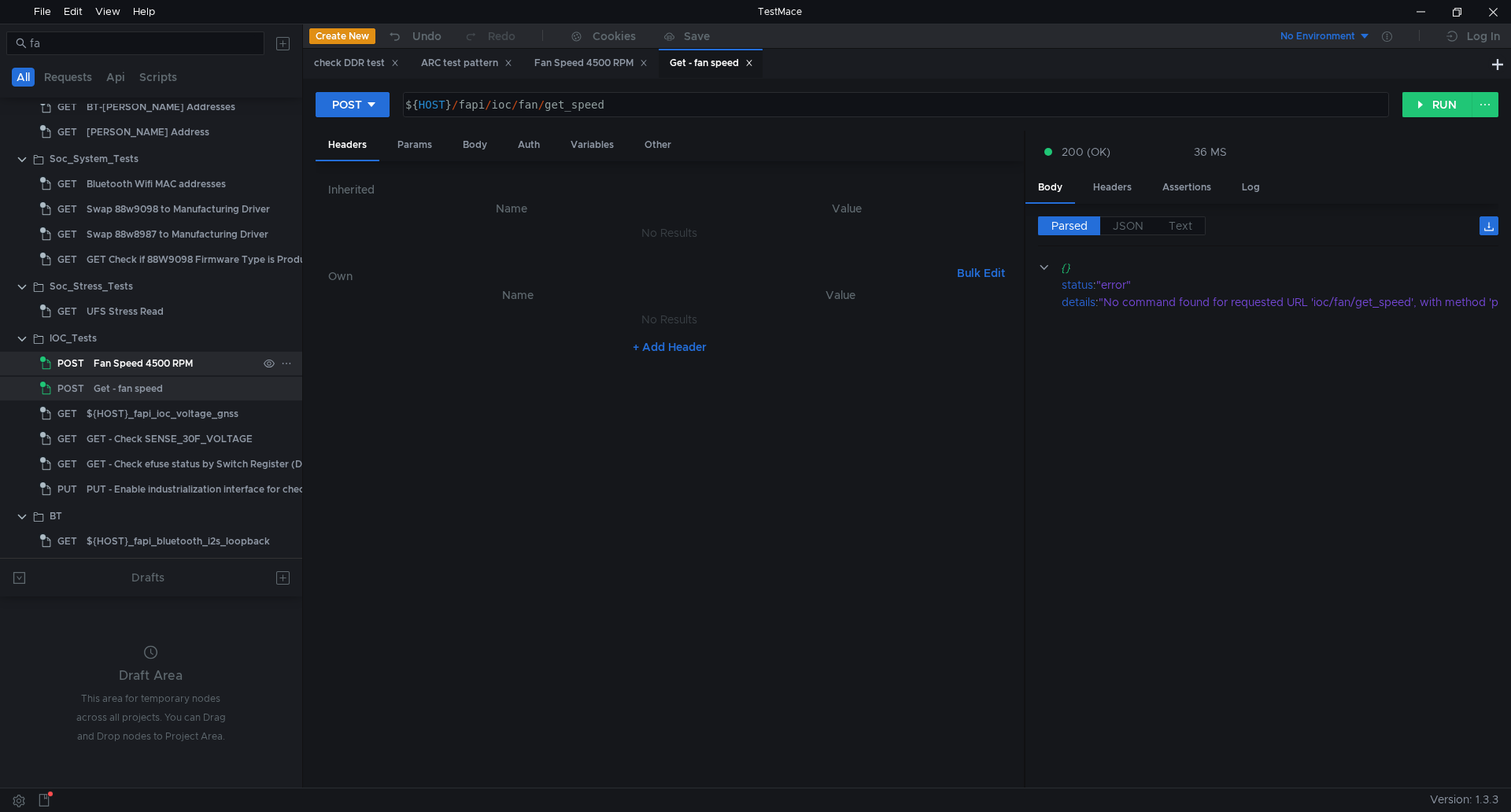
click at [171, 363] on div "Fan Speed 4500 RPM" at bounding box center [144, 363] width 100 height 24
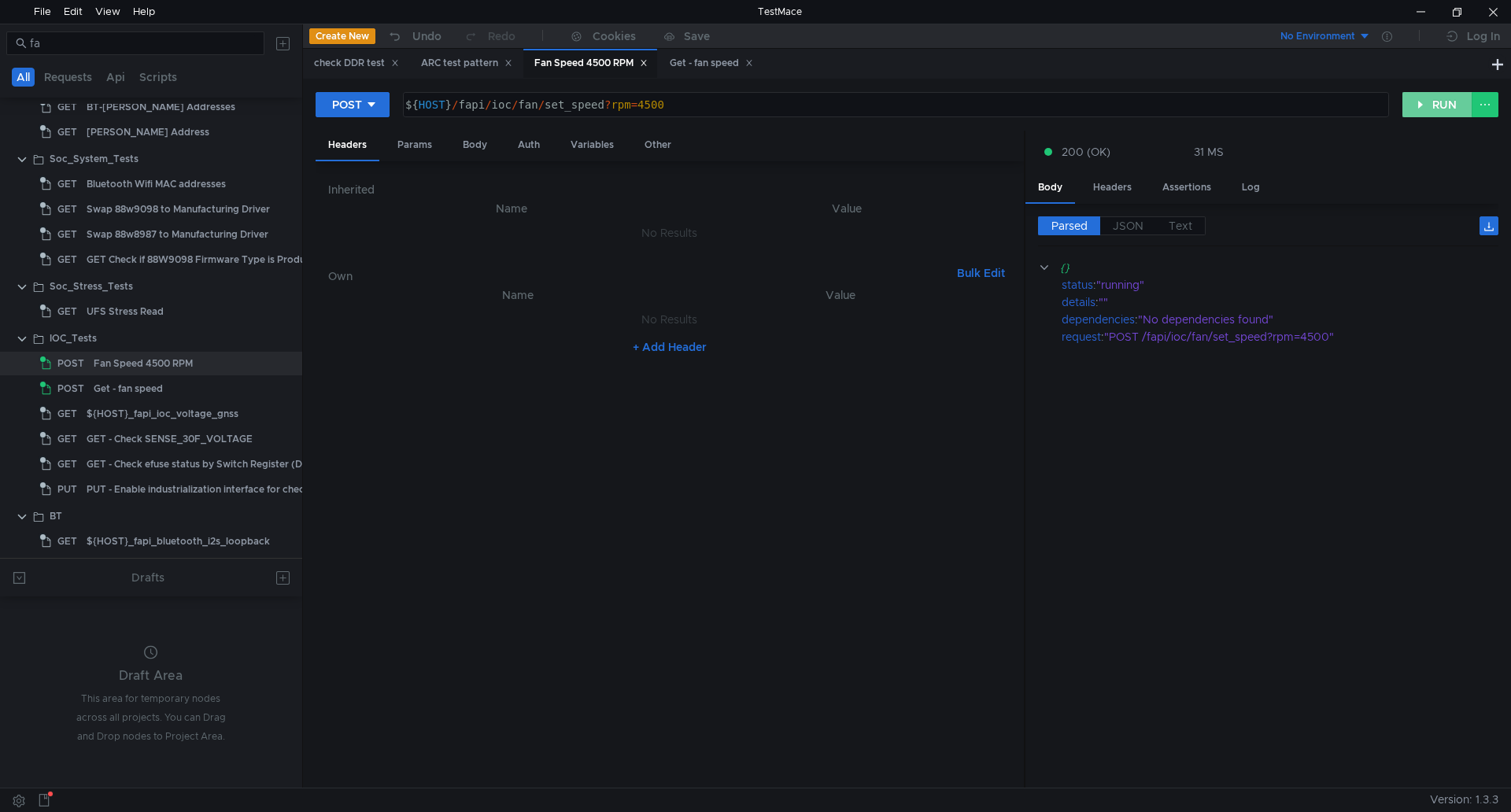
click at [1435, 108] on button "RUN" at bounding box center [1437, 105] width 70 height 25
click at [380, 107] on button "POST" at bounding box center [352, 105] width 74 height 25
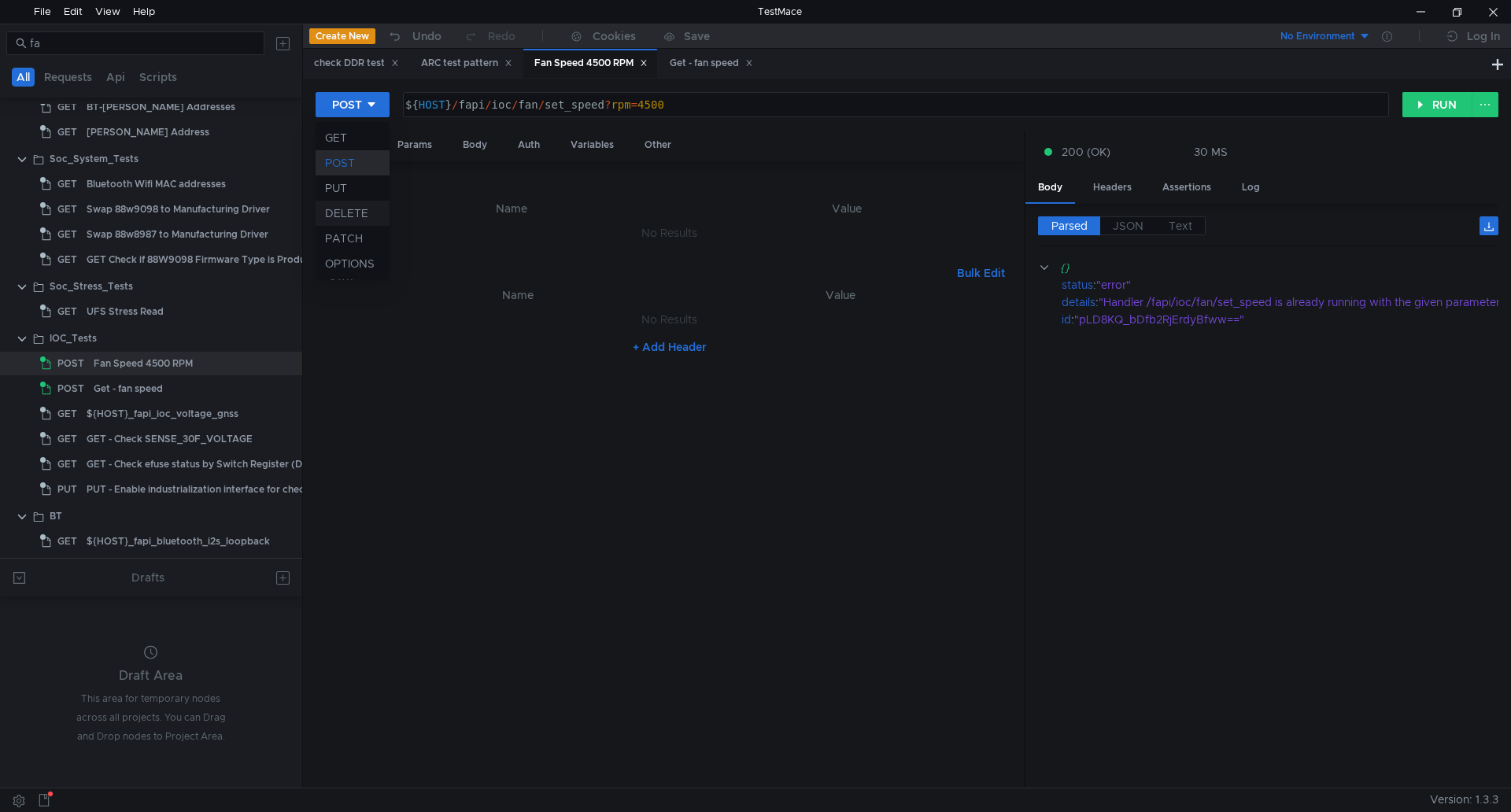
click at [366, 212] on li "DELETE" at bounding box center [352, 213] width 74 height 25
click at [1415, 104] on button "RUN" at bounding box center [1437, 105] width 70 height 25
click at [366, 95] on button "DELETE" at bounding box center [359, 105] width 88 height 25
click at [368, 158] on li "POST" at bounding box center [359, 163] width 87 height 25
click at [1419, 112] on button "RUN" at bounding box center [1437, 105] width 70 height 25
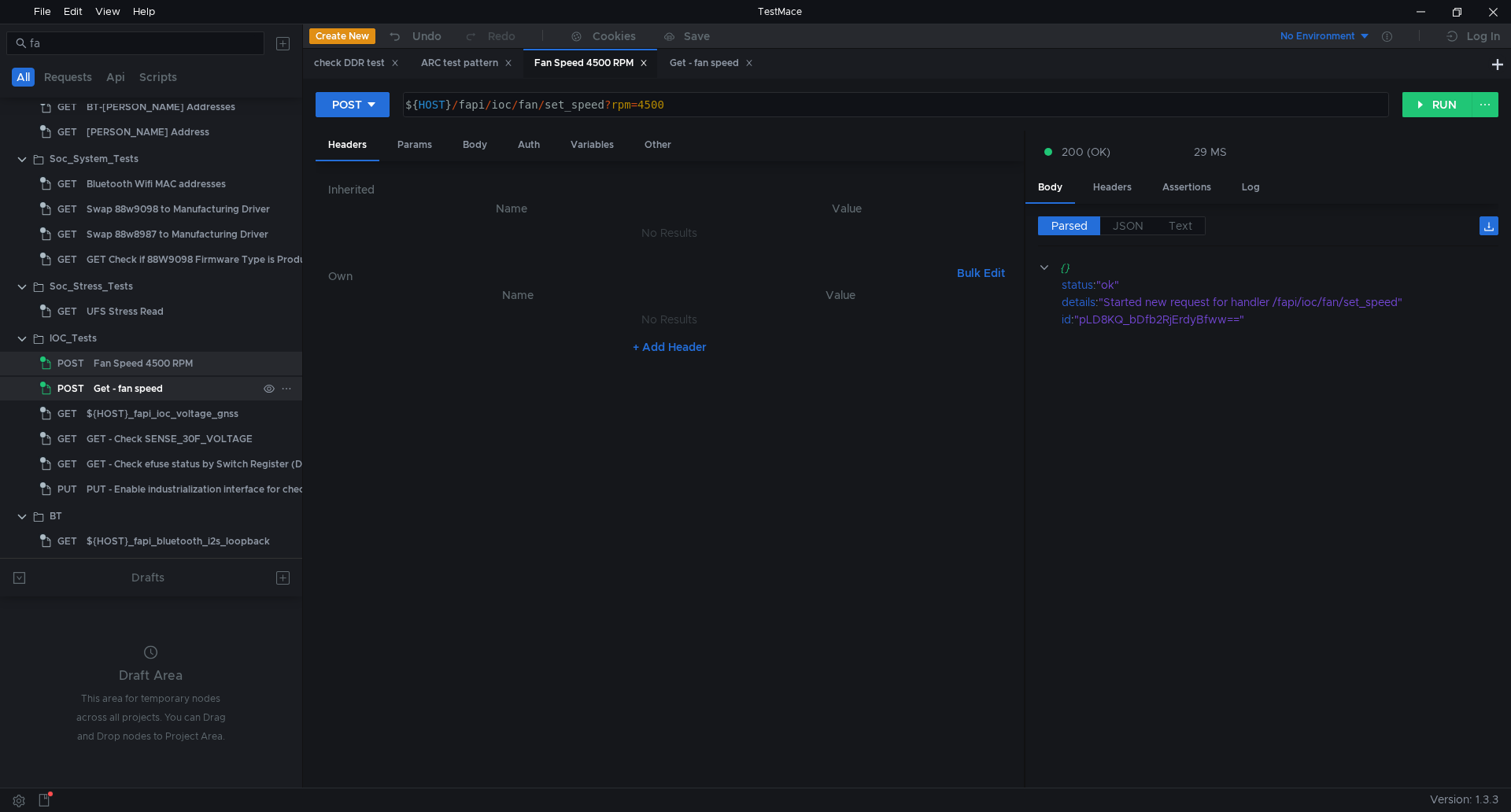
click at [120, 389] on div "Get - fan speed" at bounding box center [129, 389] width 70 height 24
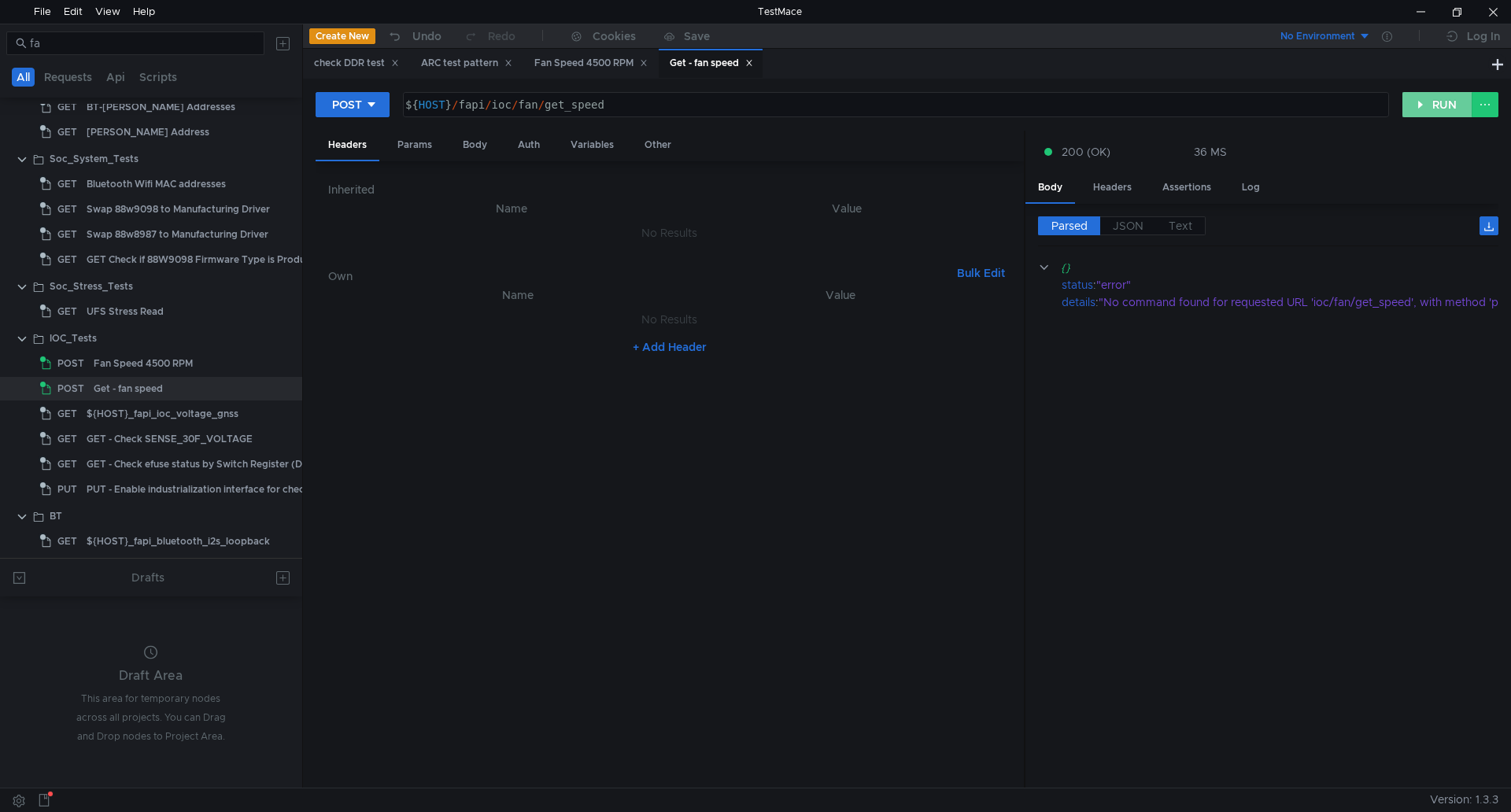
click at [1441, 97] on button "RUN" at bounding box center [1437, 105] width 70 height 25
click at [1412, 107] on button "RUN" at bounding box center [1437, 105] width 70 height 25
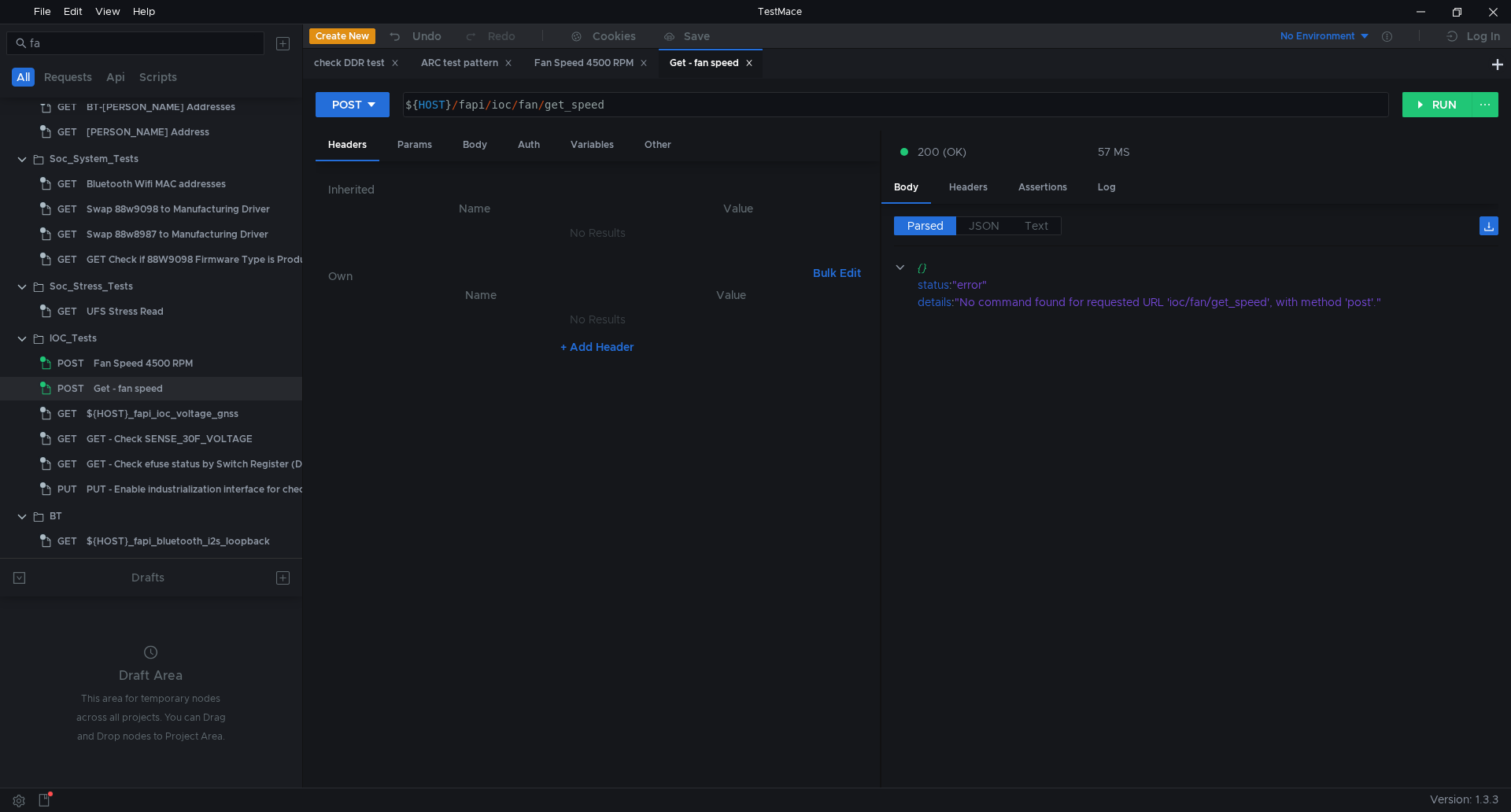
drag, startPoint x: 1023, startPoint y: 299, endPoint x: 849, endPoint y: 256, distance: 179.2
click at [880, 257] on div at bounding box center [881, 460] width 2 height 659
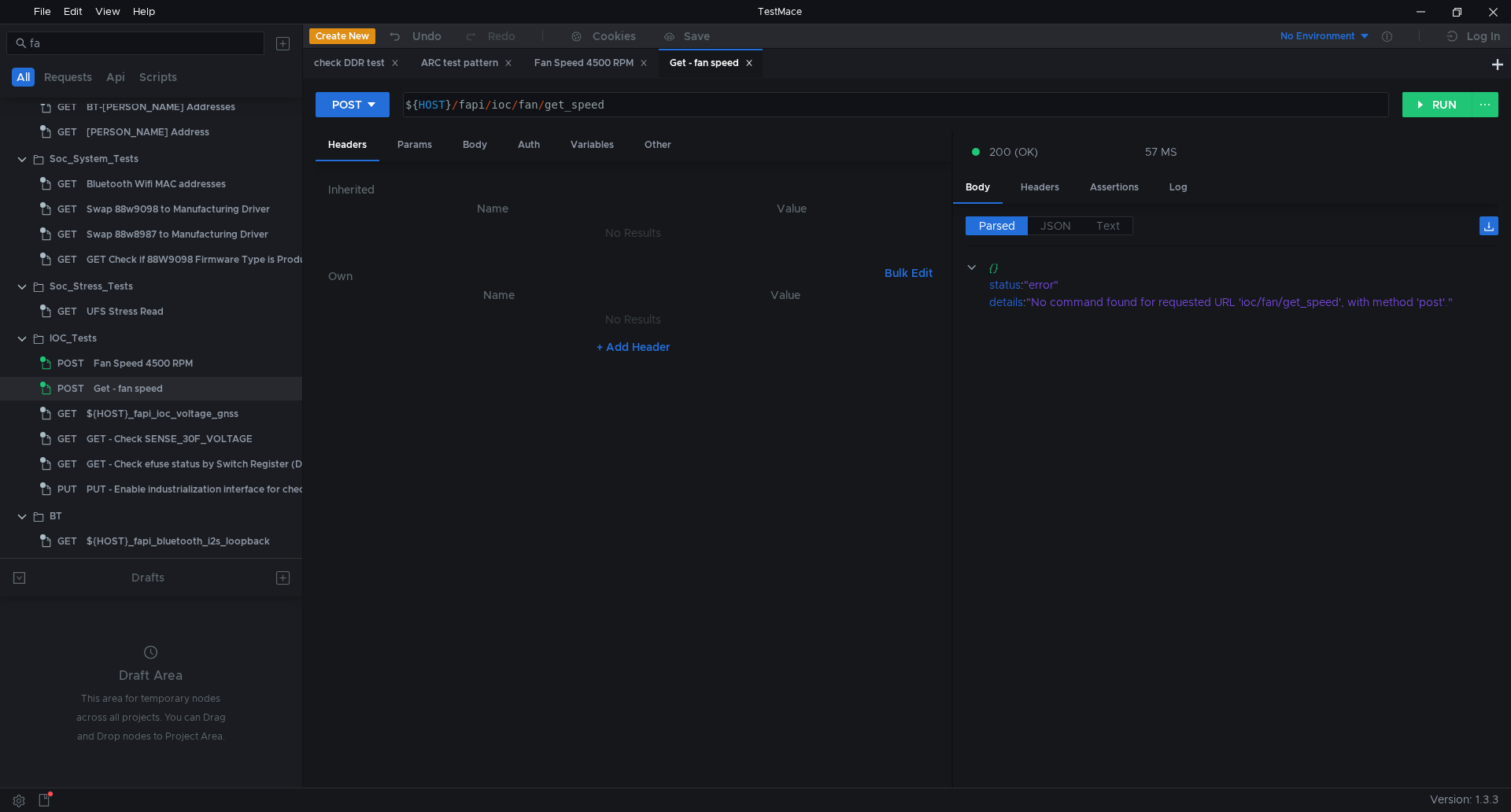
drag, startPoint x: 849, startPoint y: 256, endPoint x: 950, endPoint y: 248, distance: 101.3
click at [951, 248] on div at bounding box center [952, 460] width 2 height 659
click at [363, 104] on button "POST" at bounding box center [352, 105] width 74 height 25
click at [352, 140] on li "GET" at bounding box center [352, 137] width 74 height 25
click at [1429, 103] on button "RUN" at bounding box center [1437, 105] width 70 height 25
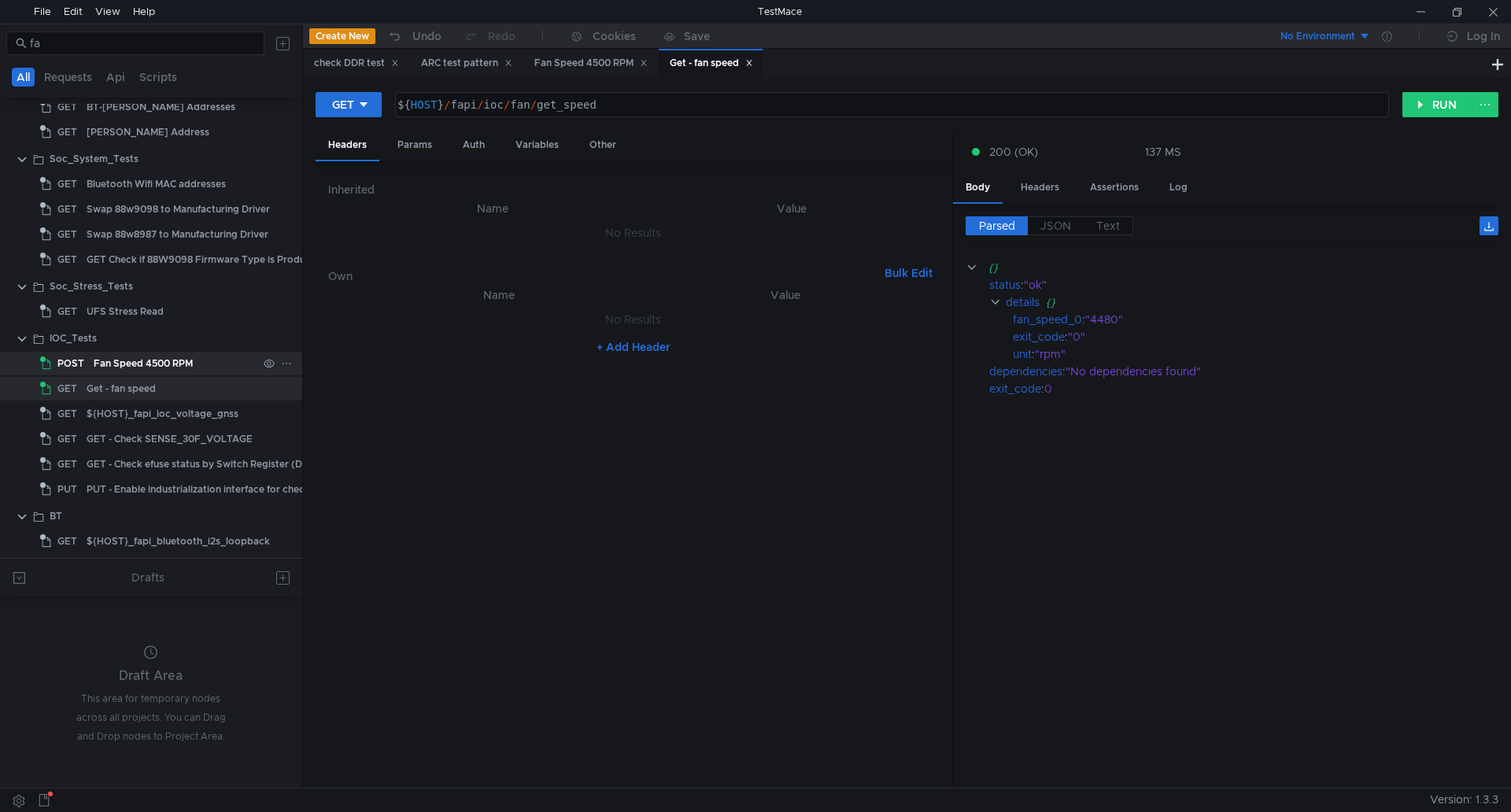
click at [151, 358] on div "Fan Speed 4500 RPM" at bounding box center [144, 363] width 100 height 24
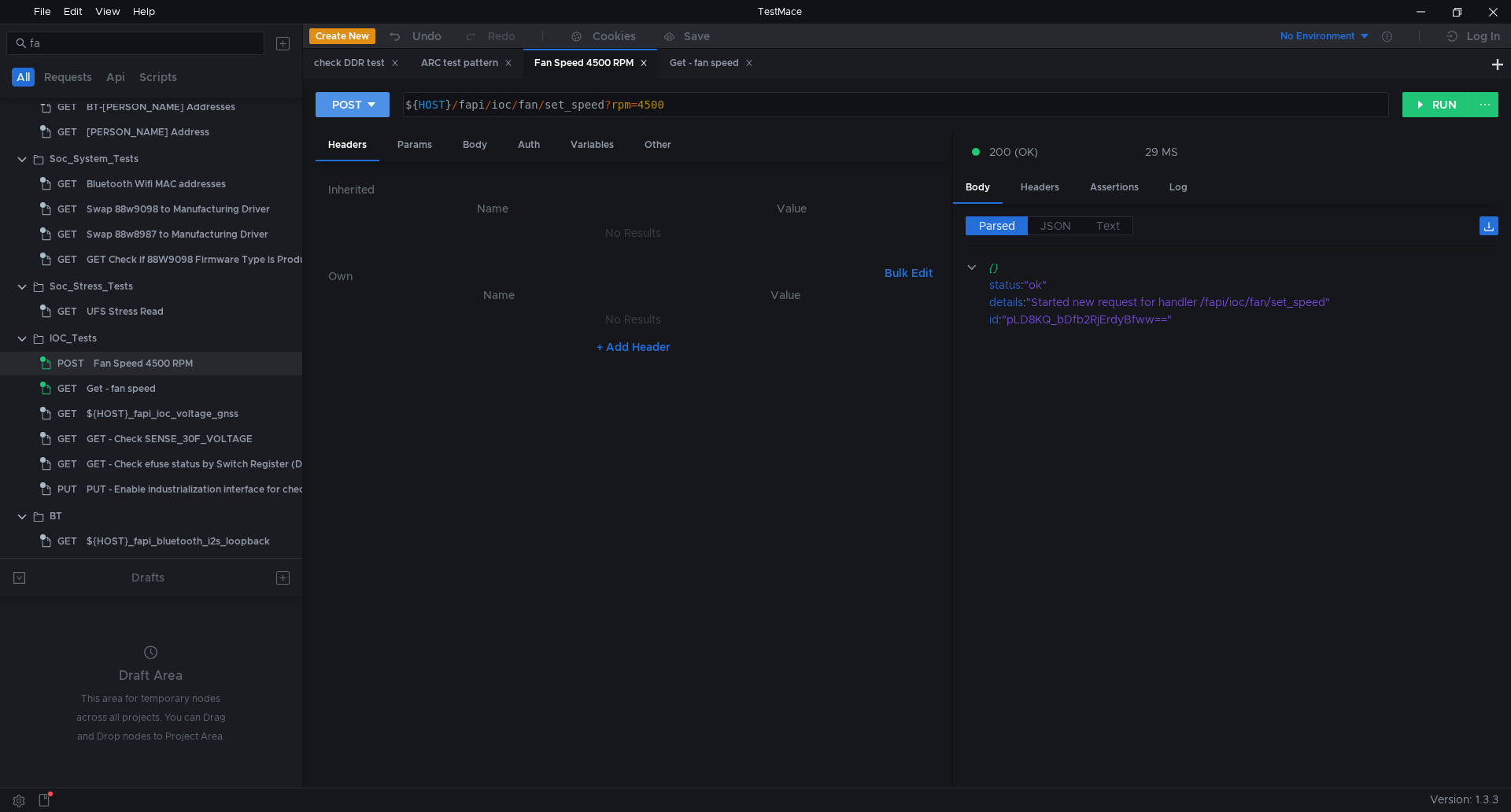
click at [378, 111] on button "POST" at bounding box center [352, 105] width 74 height 25
click at [367, 210] on li "DELETE" at bounding box center [352, 213] width 74 height 25
click at [1408, 110] on button "RUN" at bounding box center [1437, 105] width 70 height 25
click at [366, 104] on div "DELETE" at bounding box center [353, 105] width 43 height 17
click at [373, 172] on li "POST" at bounding box center [359, 163] width 87 height 25
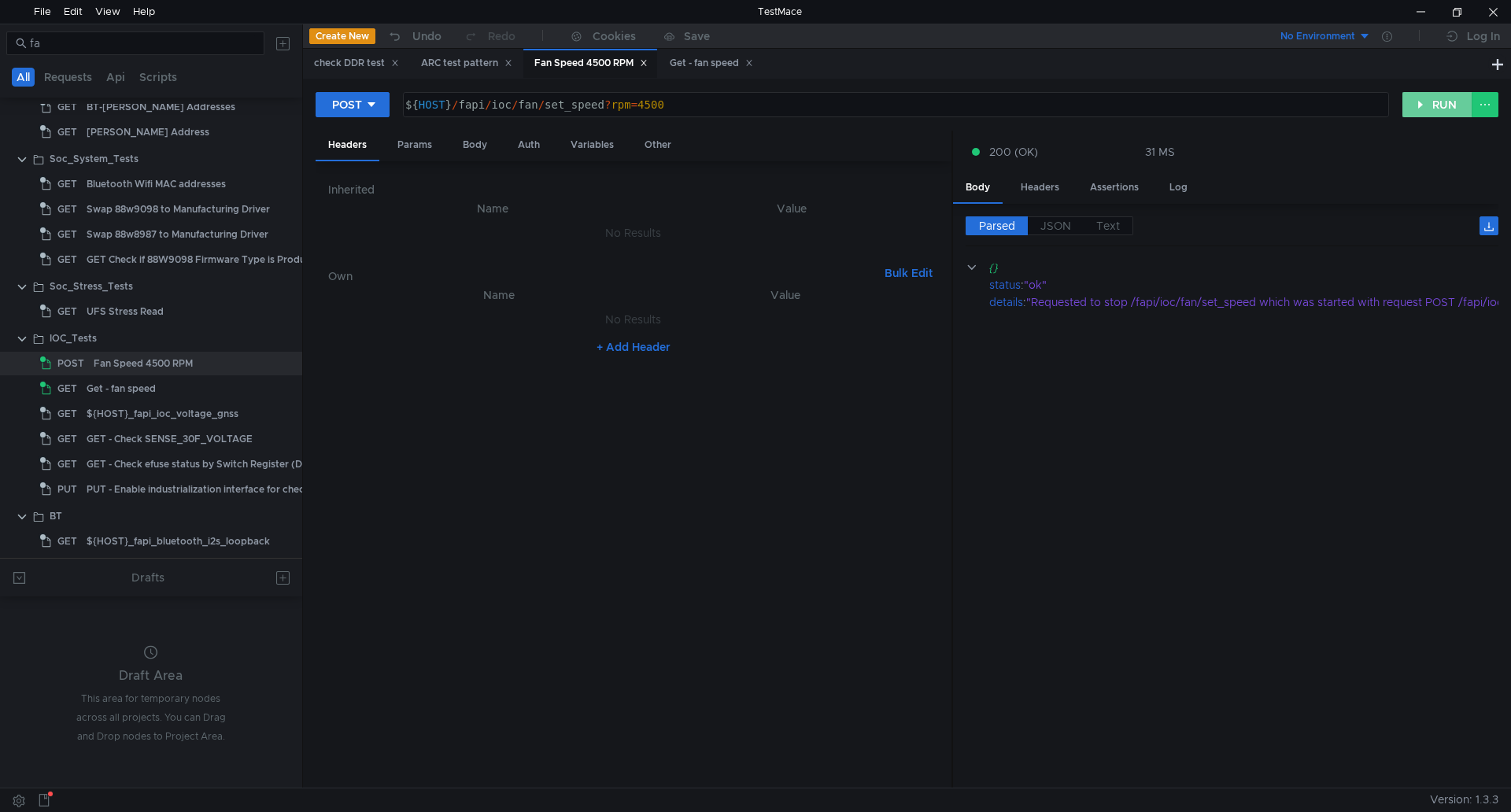
click at [1454, 107] on button "RUN" at bounding box center [1437, 105] width 70 height 25
click at [168, 382] on div "Get - fan speed" at bounding box center [172, 389] width 171 height 24
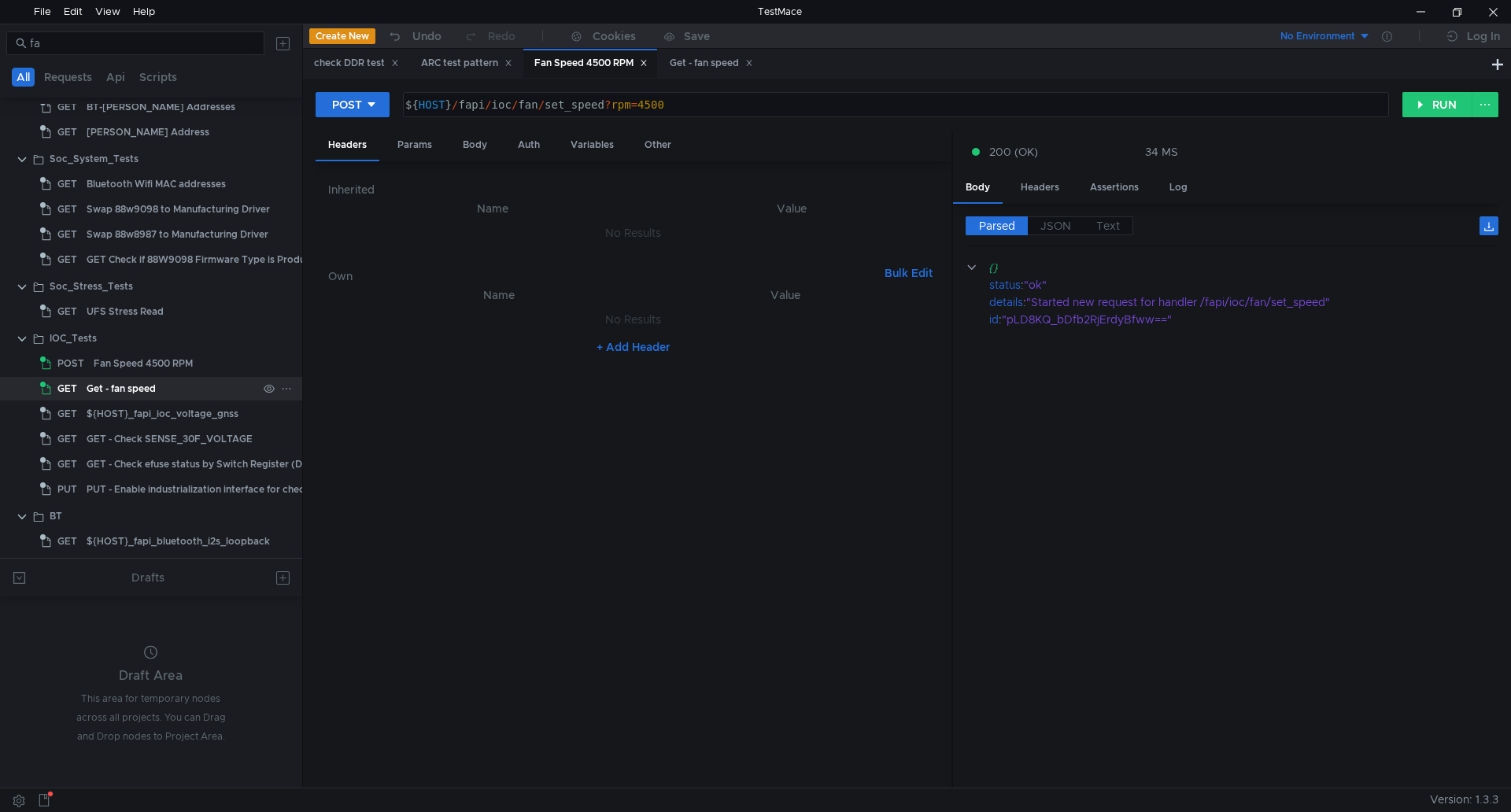
click at [168, 382] on div "Get - fan speed" at bounding box center [172, 389] width 171 height 24
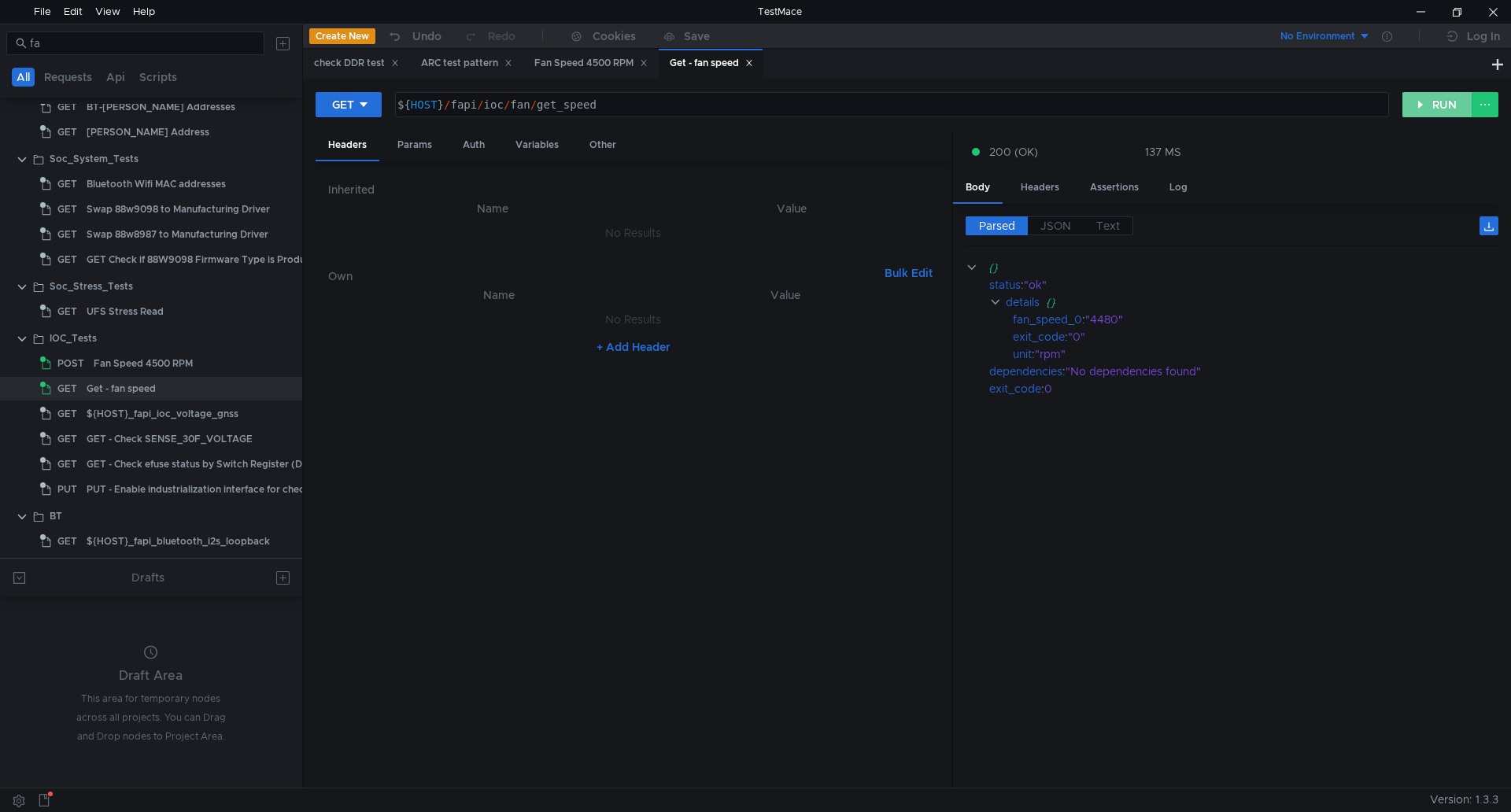
click at [1448, 107] on button "RUN" at bounding box center [1437, 105] width 70 height 25
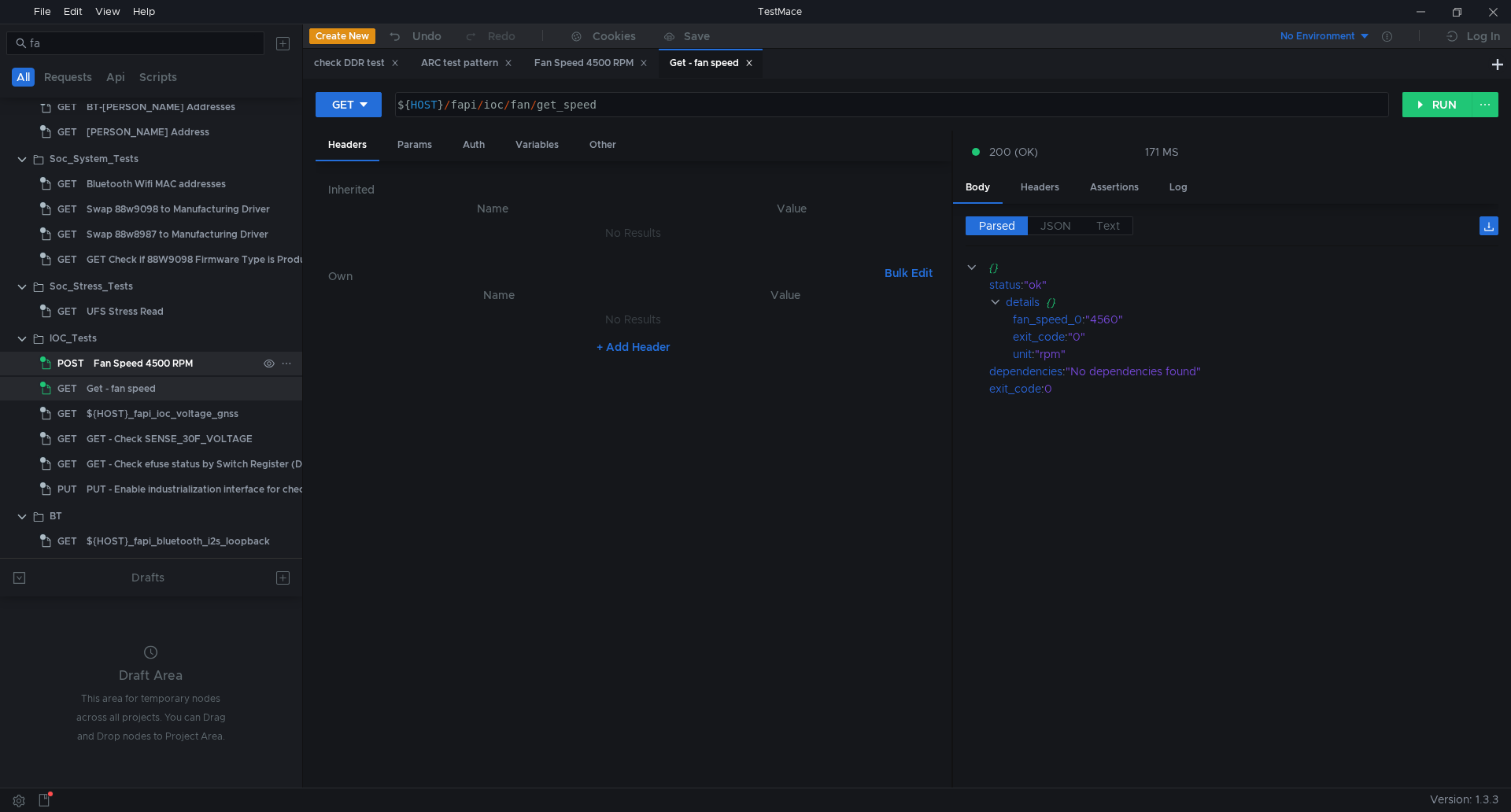
click at [118, 353] on div "Fan Speed 4500 RPM" at bounding box center [144, 363] width 100 height 24
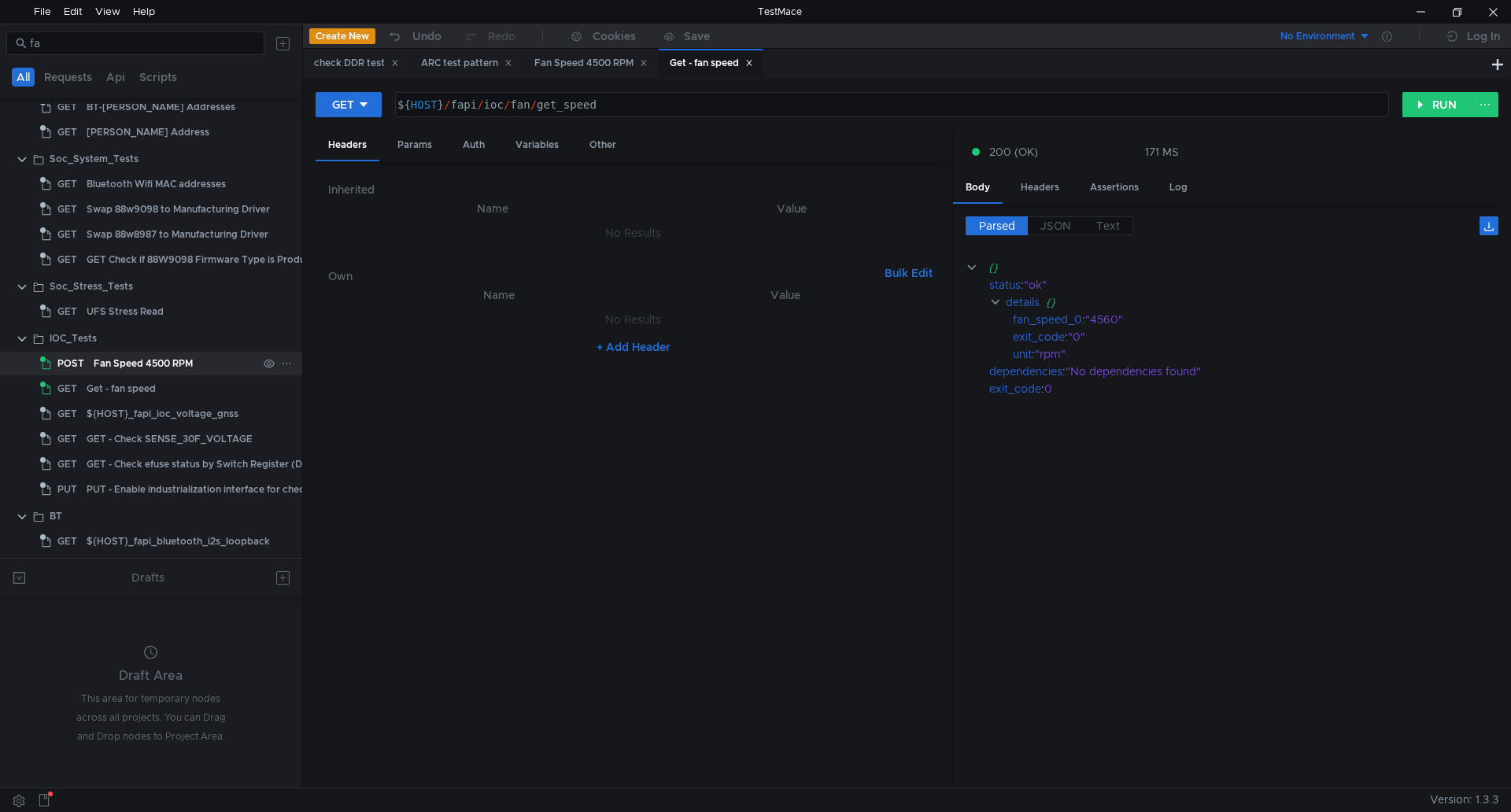
click at [118, 353] on div "Fan Speed 4500 RPM" at bounding box center [144, 363] width 100 height 24
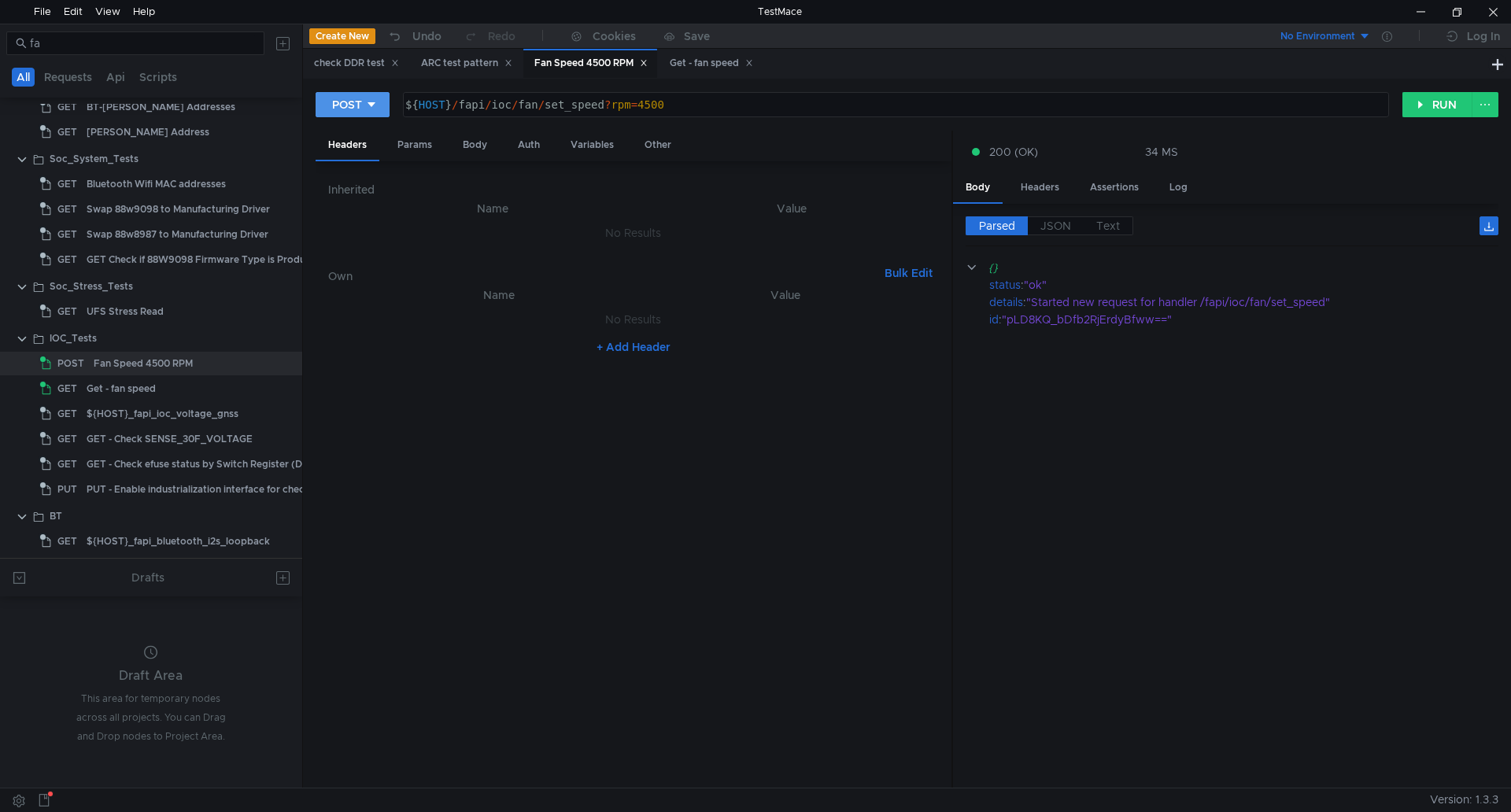
click at [340, 104] on div "POST" at bounding box center [347, 105] width 30 height 17
click at [325, 212] on li "DELETE" at bounding box center [352, 213] width 74 height 25
click at [1397, 104] on div "DELETE ${ HOST } / fapi / ioc / fan / set_speed ? rpm = 4500 הההההההההההההההההה…" at bounding box center [859, 105] width 1087 height 27
click at [1403, 105] on div "DELETE ${ HOST } / fapi / ioc / fan / set_speed ? rpm = 4500 הההההההההההההההההה…" at bounding box center [906, 111] width 1182 height 39
click at [1403, 105] on button "RUN" at bounding box center [1437, 105] width 70 height 25
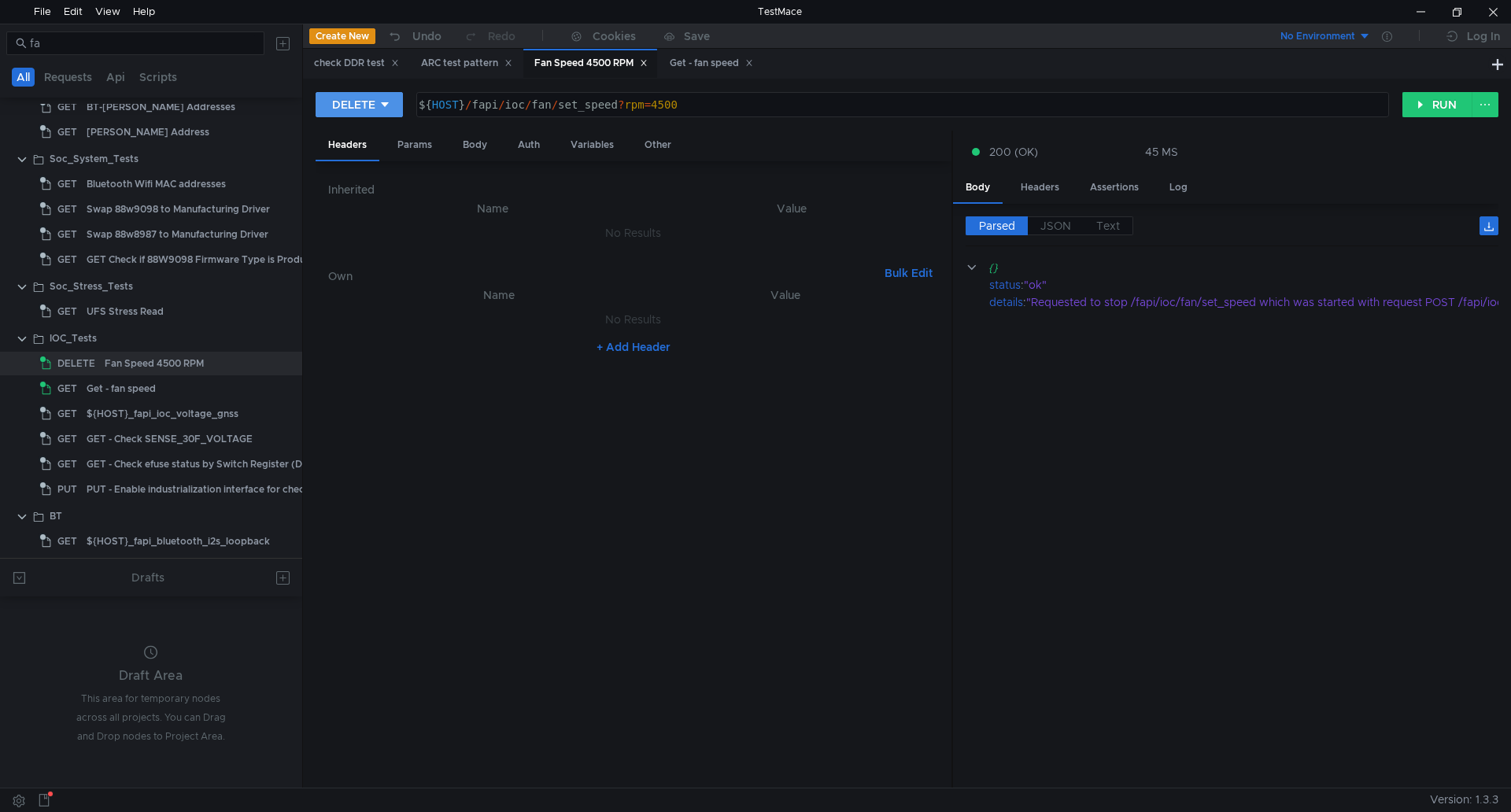
click at [361, 103] on div "DELETE" at bounding box center [353, 105] width 43 height 17
click at [355, 171] on li "POST" at bounding box center [359, 163] width 87 height 25
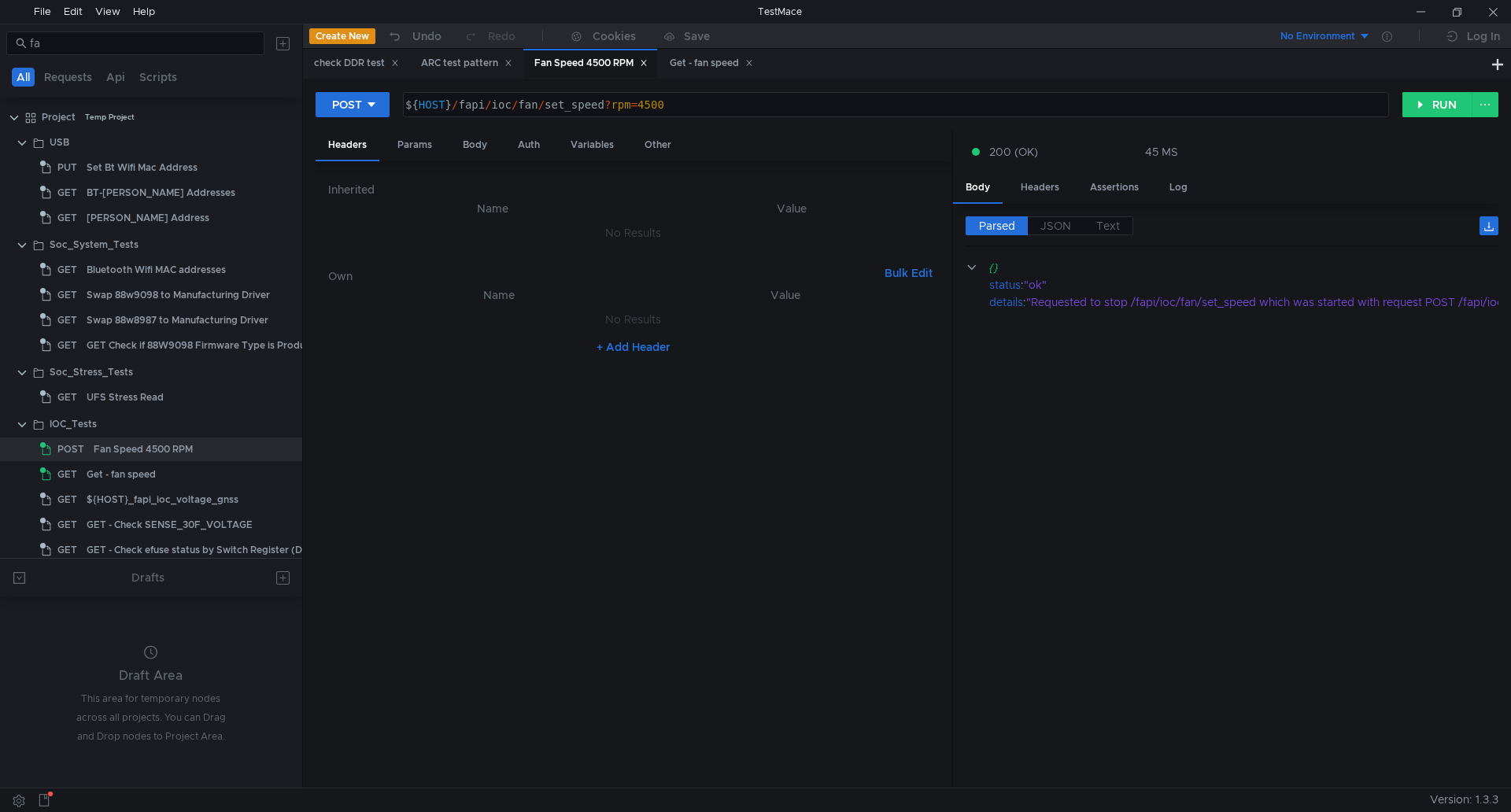
scroll to position [86, 0]
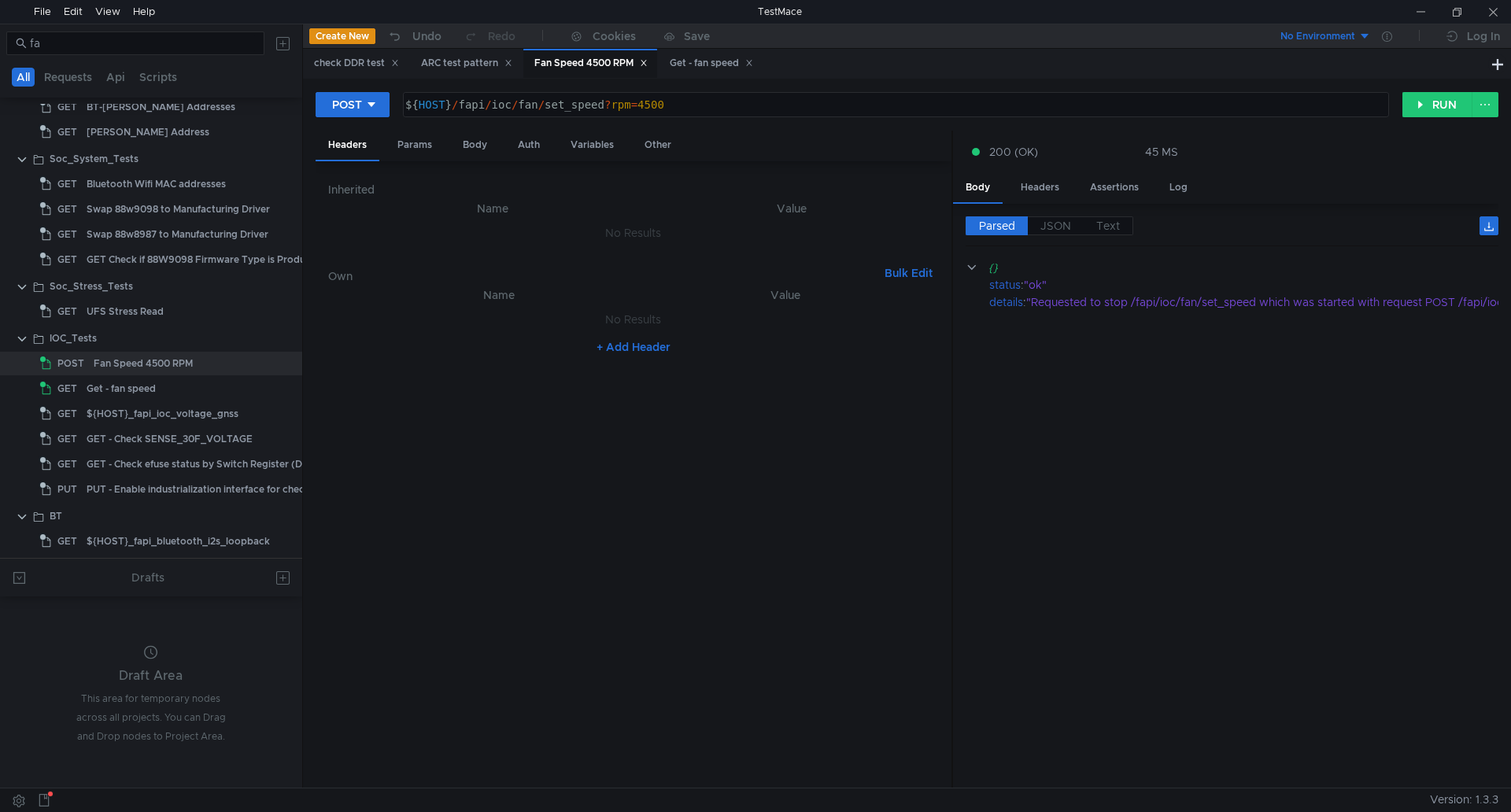
drag, startPoint x: 1348, startPoint y: 497, endPoint x: 1220, endPoint y: 464, distance: 132.2
click at [1349, 497] on cdk-virtual-scroll-viewport "{} status : "ok" details : "Requested to stop /fapi/ioc/fan/set_speed which was…" at bounding box center [1231, 517] width 532 height 517
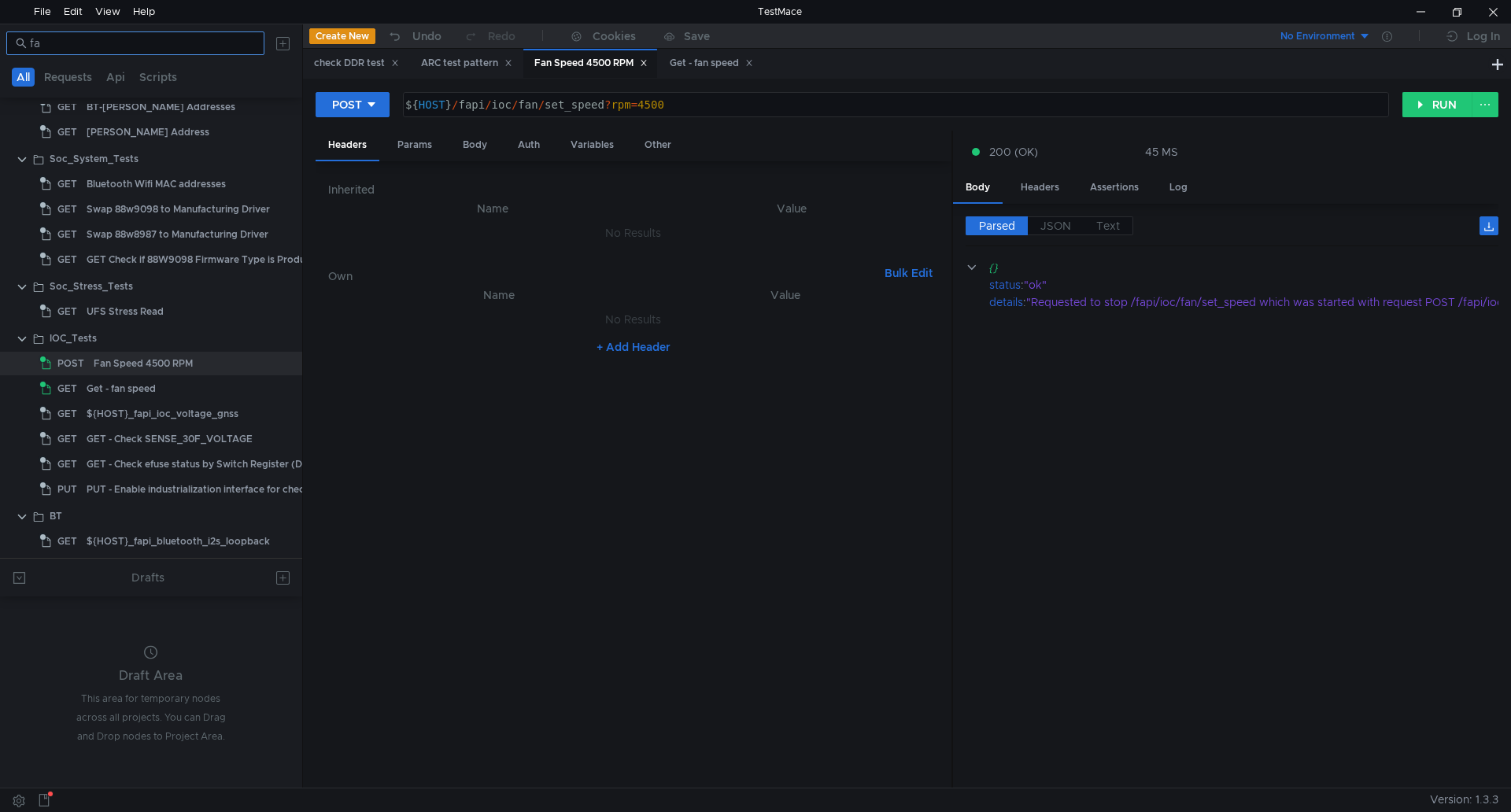
click at [127, 34] on nz-input-group "fa" at bounding box center [135, 43] width 258 height 24
click at [121, 39] on input "fa" at bounding box center [142, 43] width 225 height 17
type input "f"
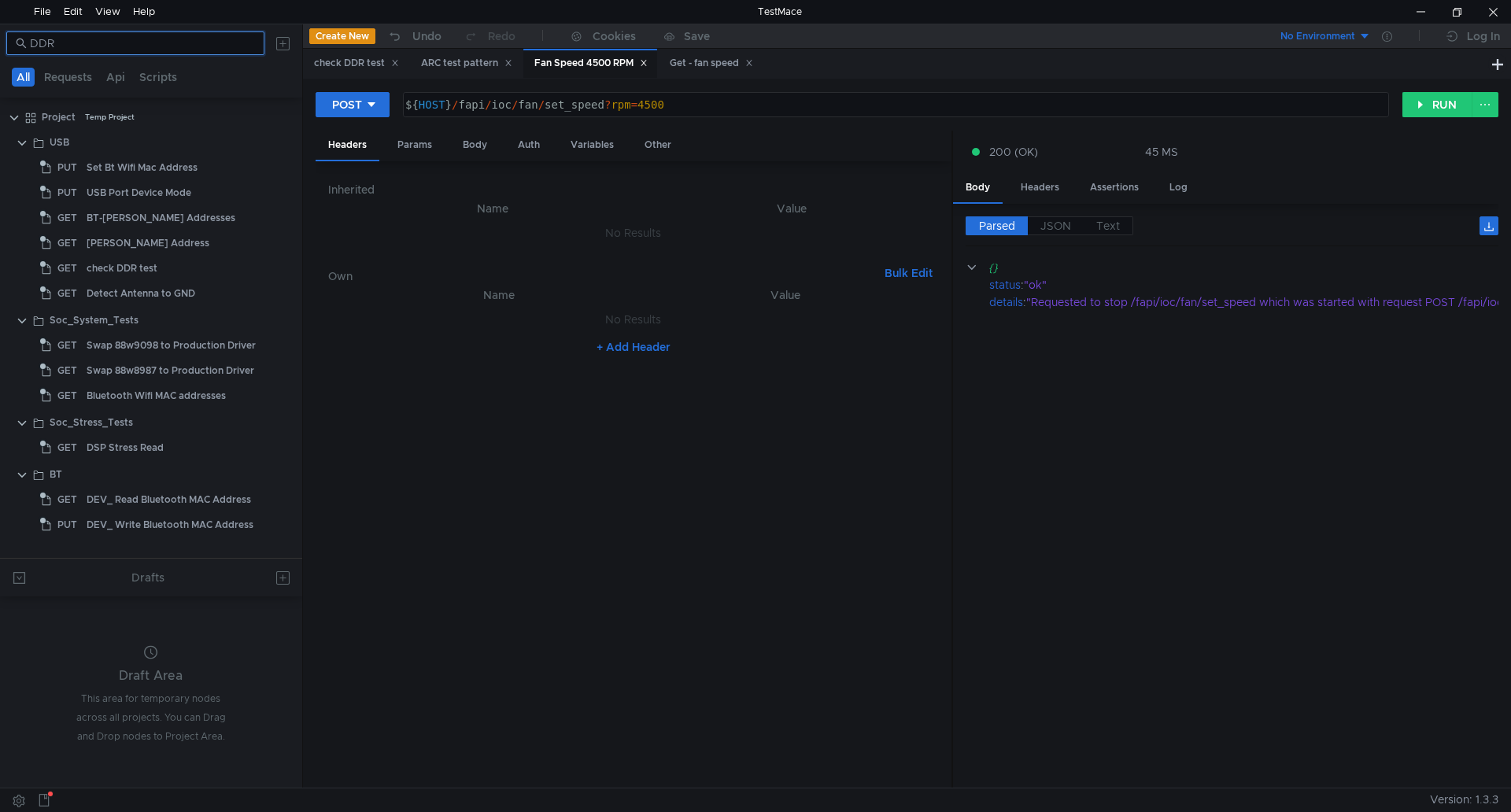
scroll to position [0, 0]
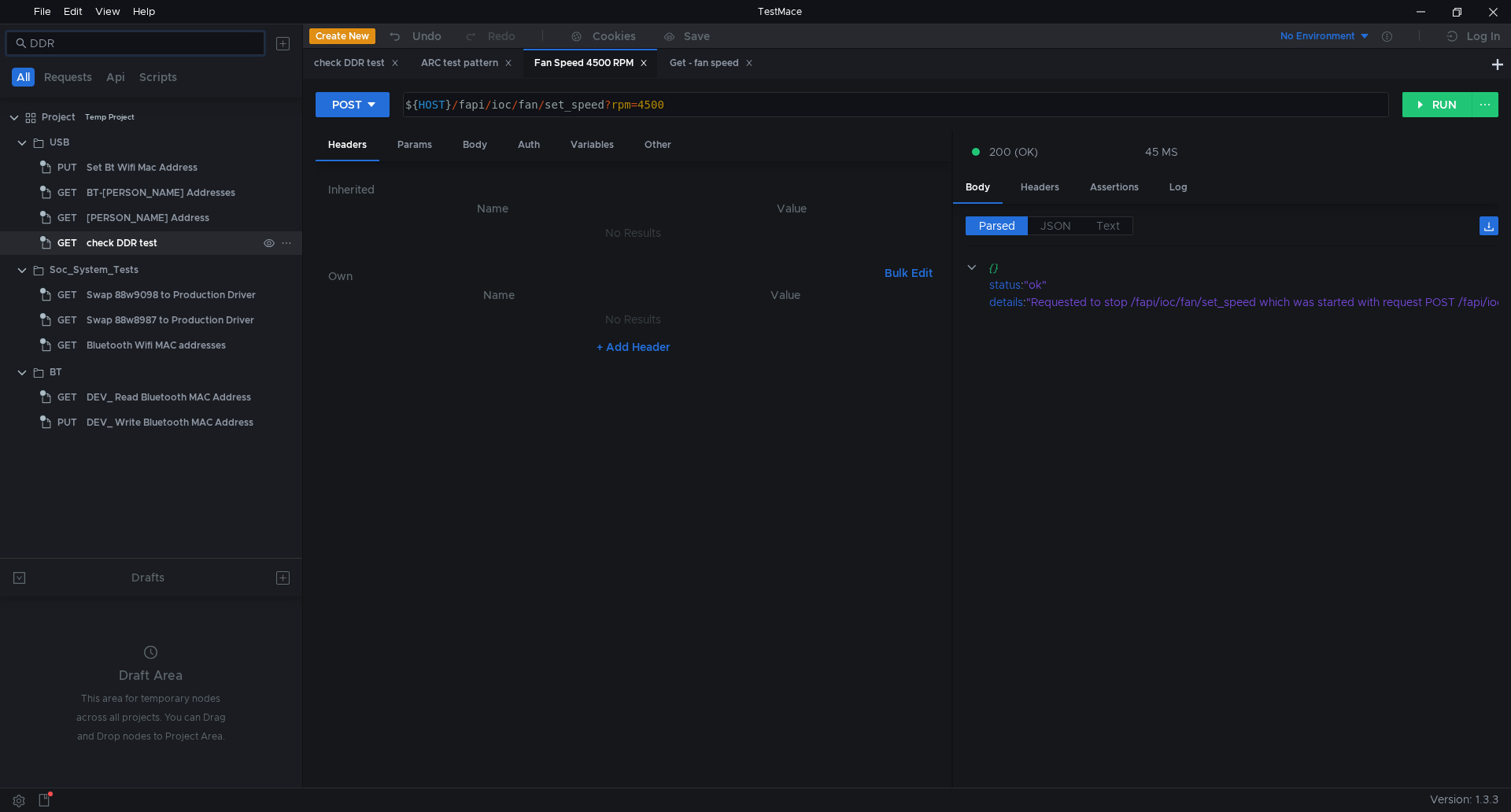
type input "DDR"
click at [156, 239] on div "check DDR test" at bounding box center [122, 243] width 71 height 24
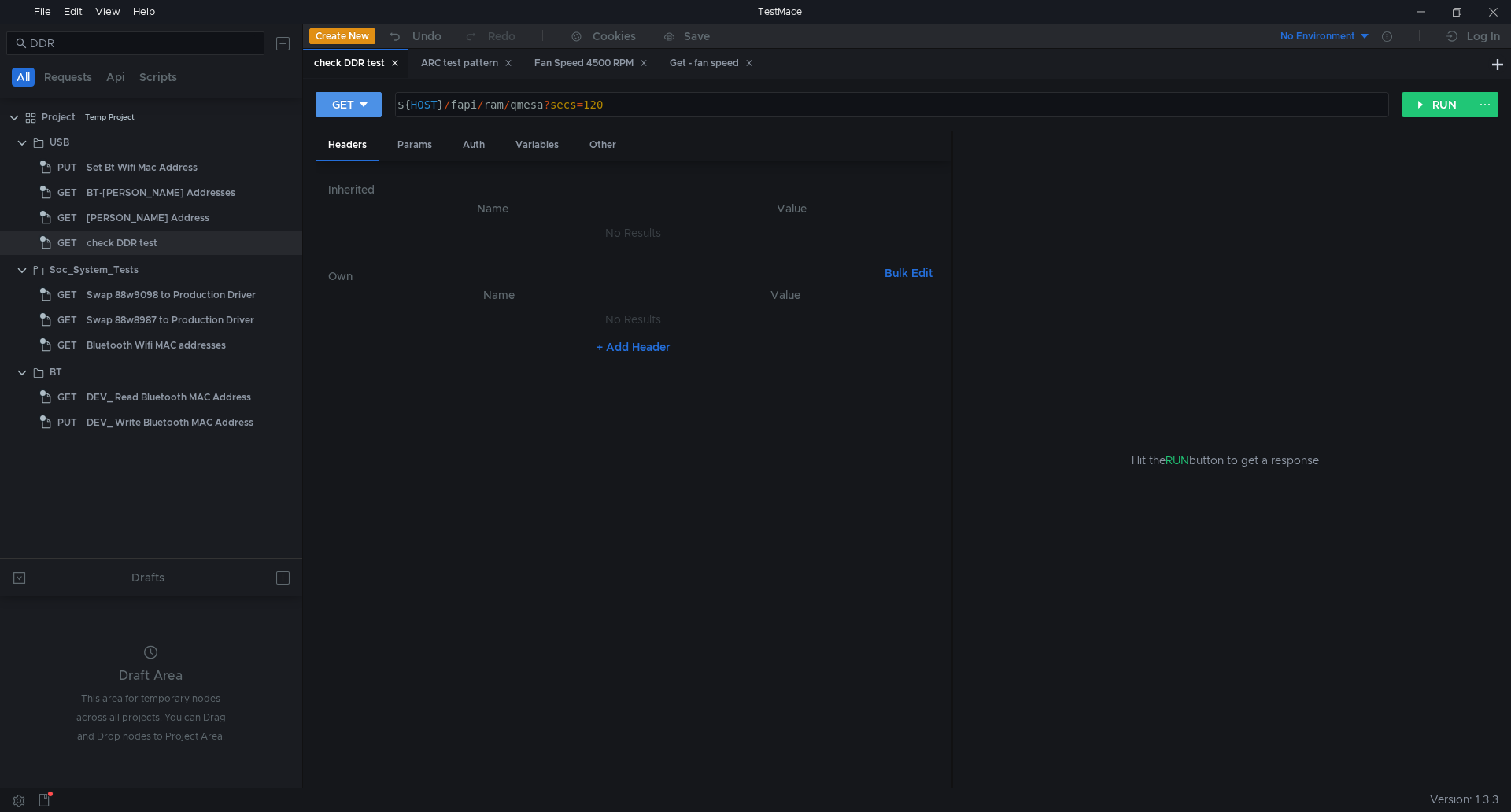
click at [377, 104] on button "GET" at bounding box center [348, 105] width 66 height 25
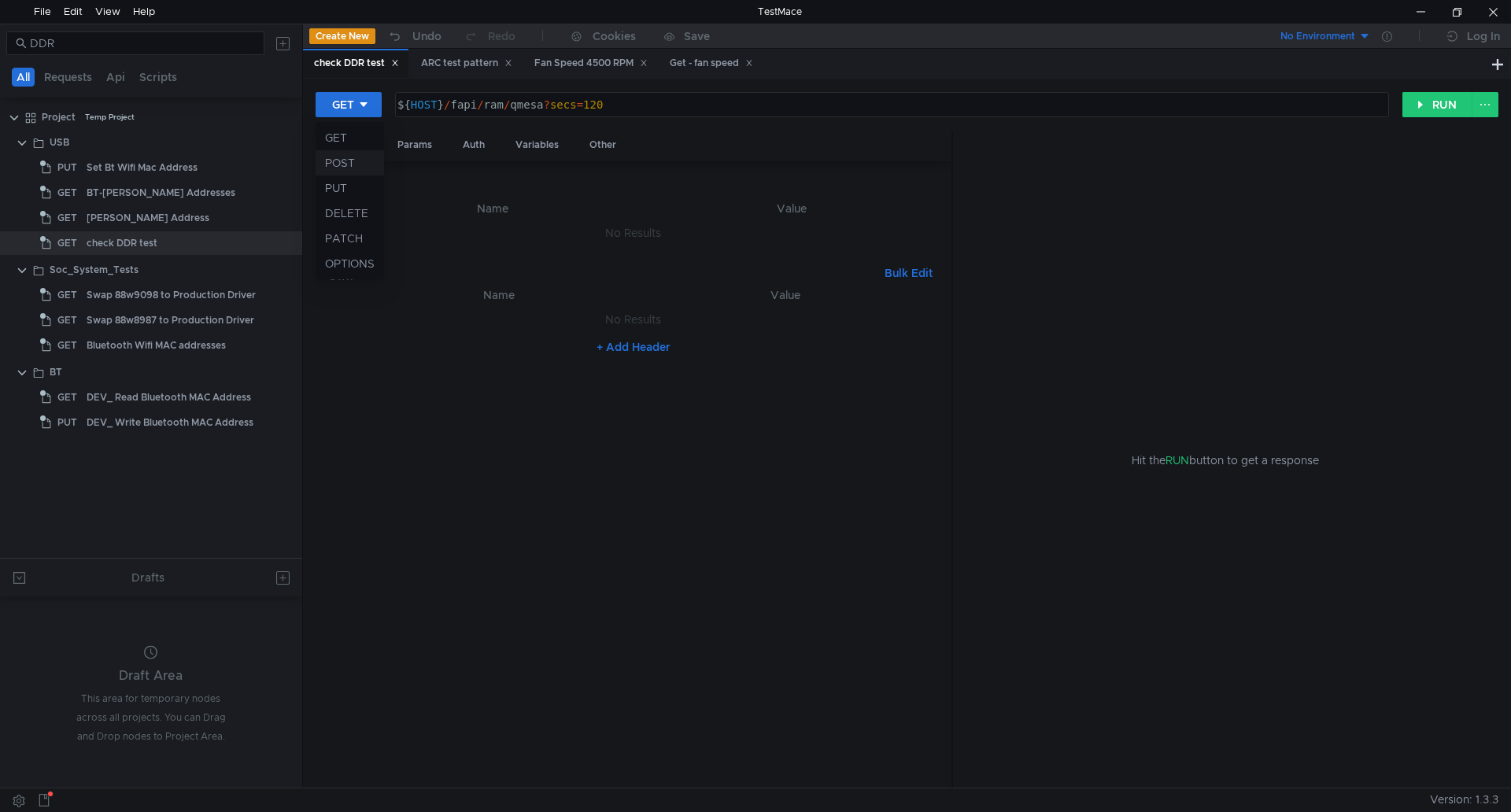
click at [362, 164] on li "POST" at bounding box center [349, 163] width 69 height 25
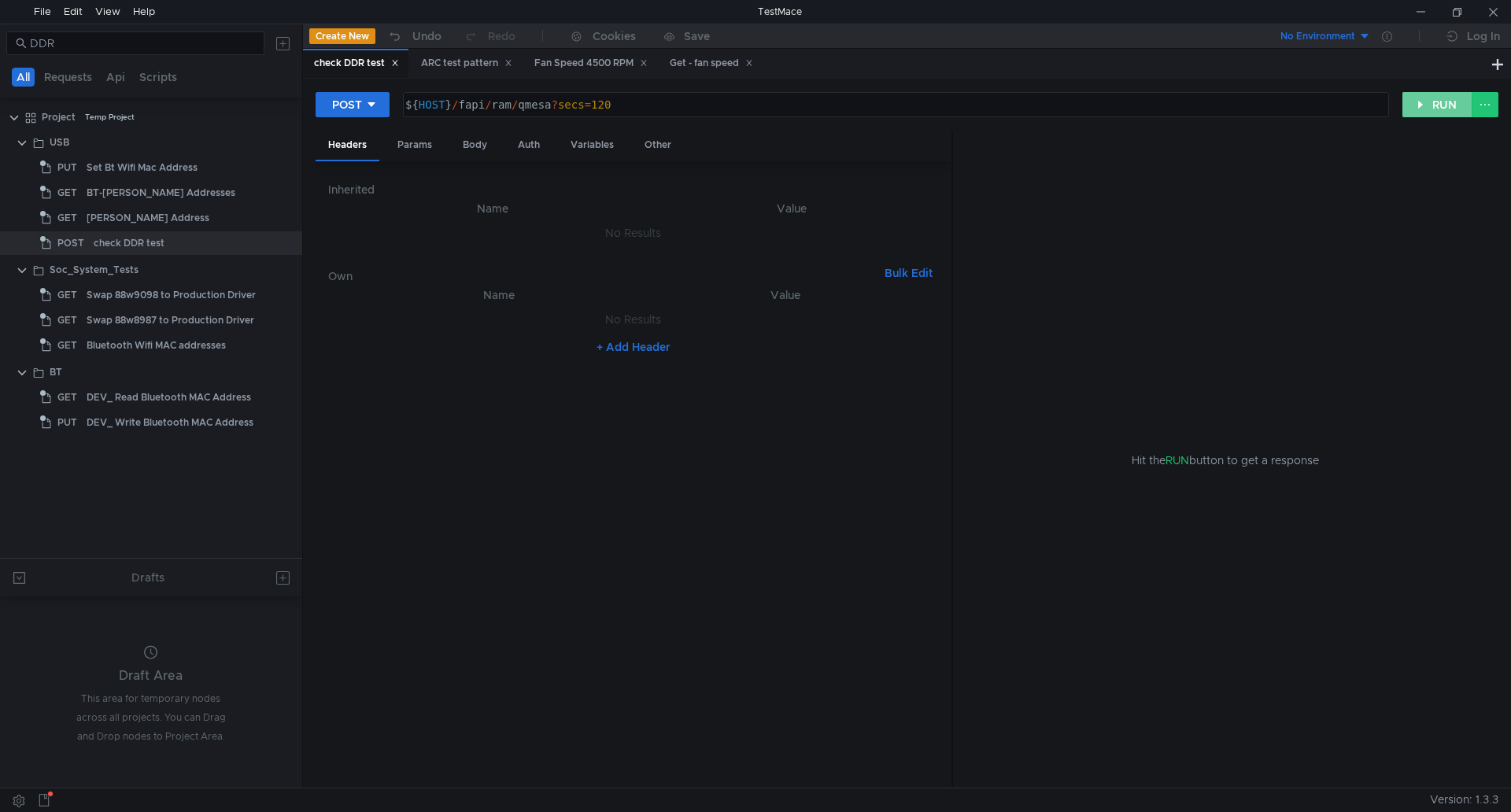
click at [1466, 109] on button "RUN" at bounding box center [1437, 105] width 70 height 25
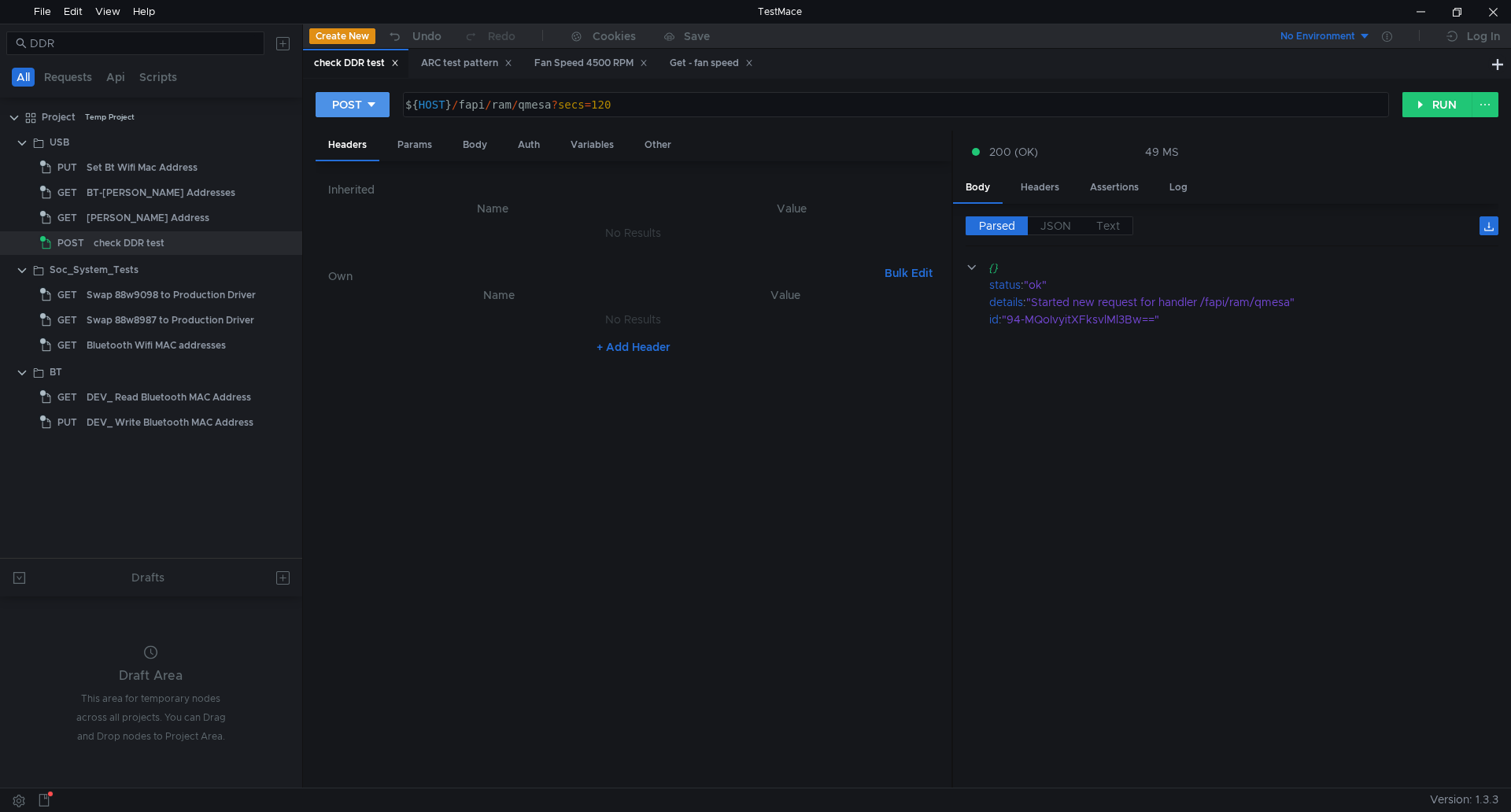
click at [359, 104] on div "POST" at bounding box center [347, 105] width 30 height 17
click at [363, 143] on li "GET" at bounding box center [352, 137] width 74 height 25
click at [1429, 107] on button "RUN" at bounding box center [1437, 105] width 70 height 25
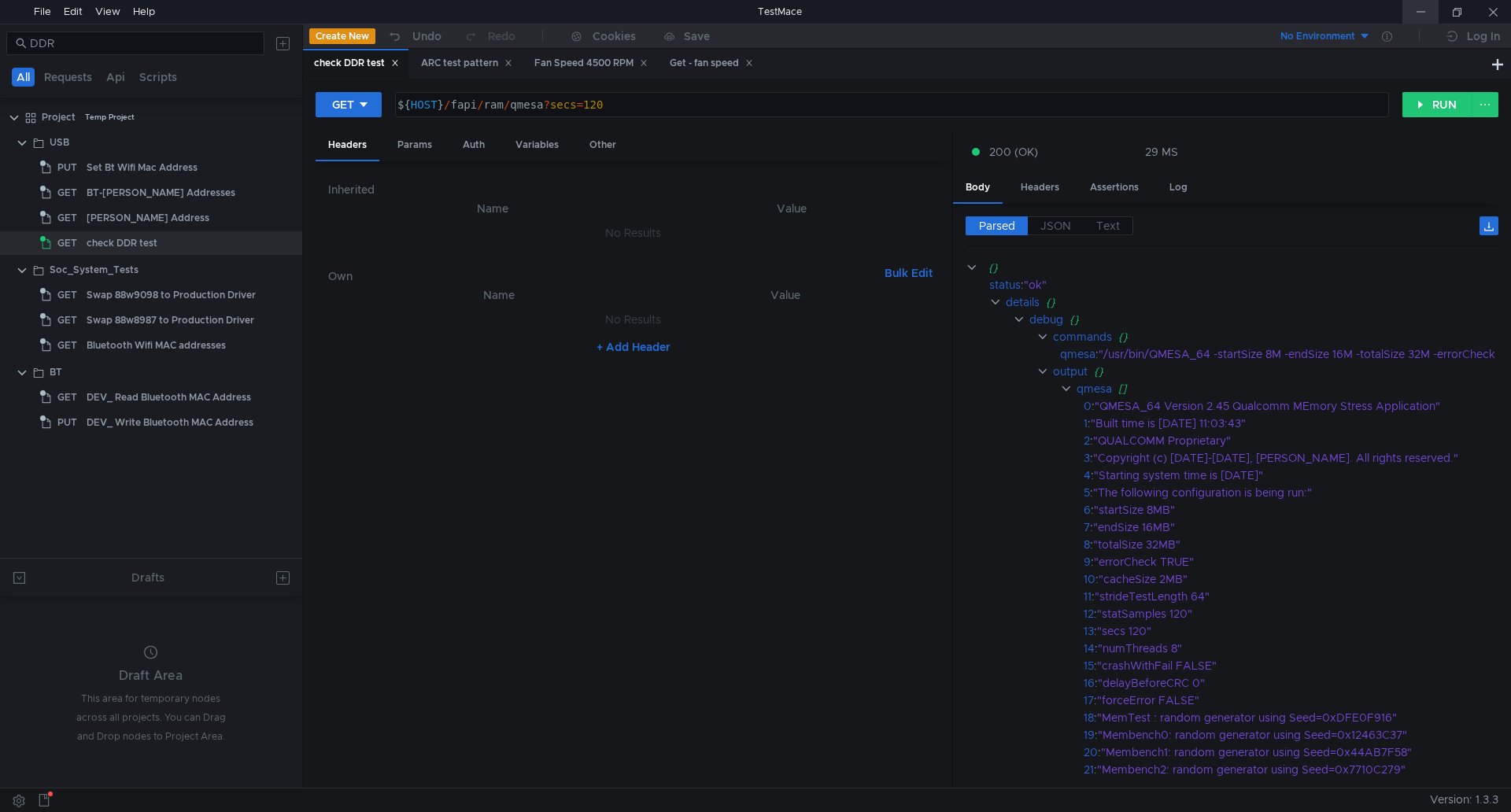
click at [1411, 20] on div at bounding box center [1420, 12] width 36 height 24
